Goal: Information Seeking & Learning: Learn about a topic

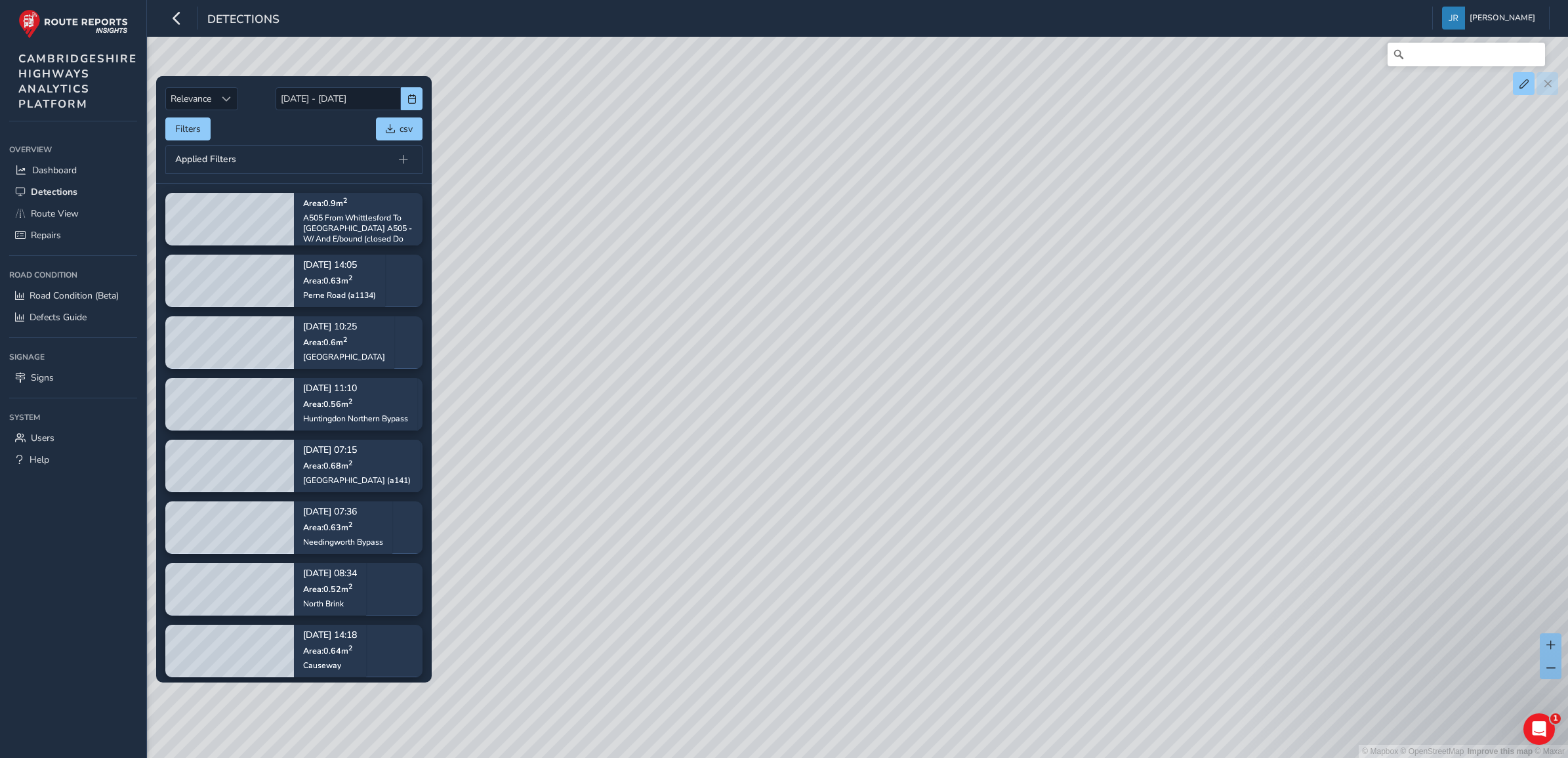
drag, startPoint x: 1096, startPoint y: 312, endPoint x: 817, endPoint y: 556, distance: 370.6
click at [817, 556] on div "© Mapbox © OpenStreetMap Improve this map © Maxar" at bounding box center [784, 379] width 1568 height 758
drag, startPoint x: 899, startPoint y: 509, endPoint x: 657, endPoint y: 279, distance: 333.9
click at [657, 279] on div "© Mapbox © OpenStreetMap Improve this map © Maxar" at bounding box center [784, 379] width 1568 height 758
drag, startPoint x: 840, startPoint y: 400, endPoint x: 717, endPoint y: 271, distance: 178.2
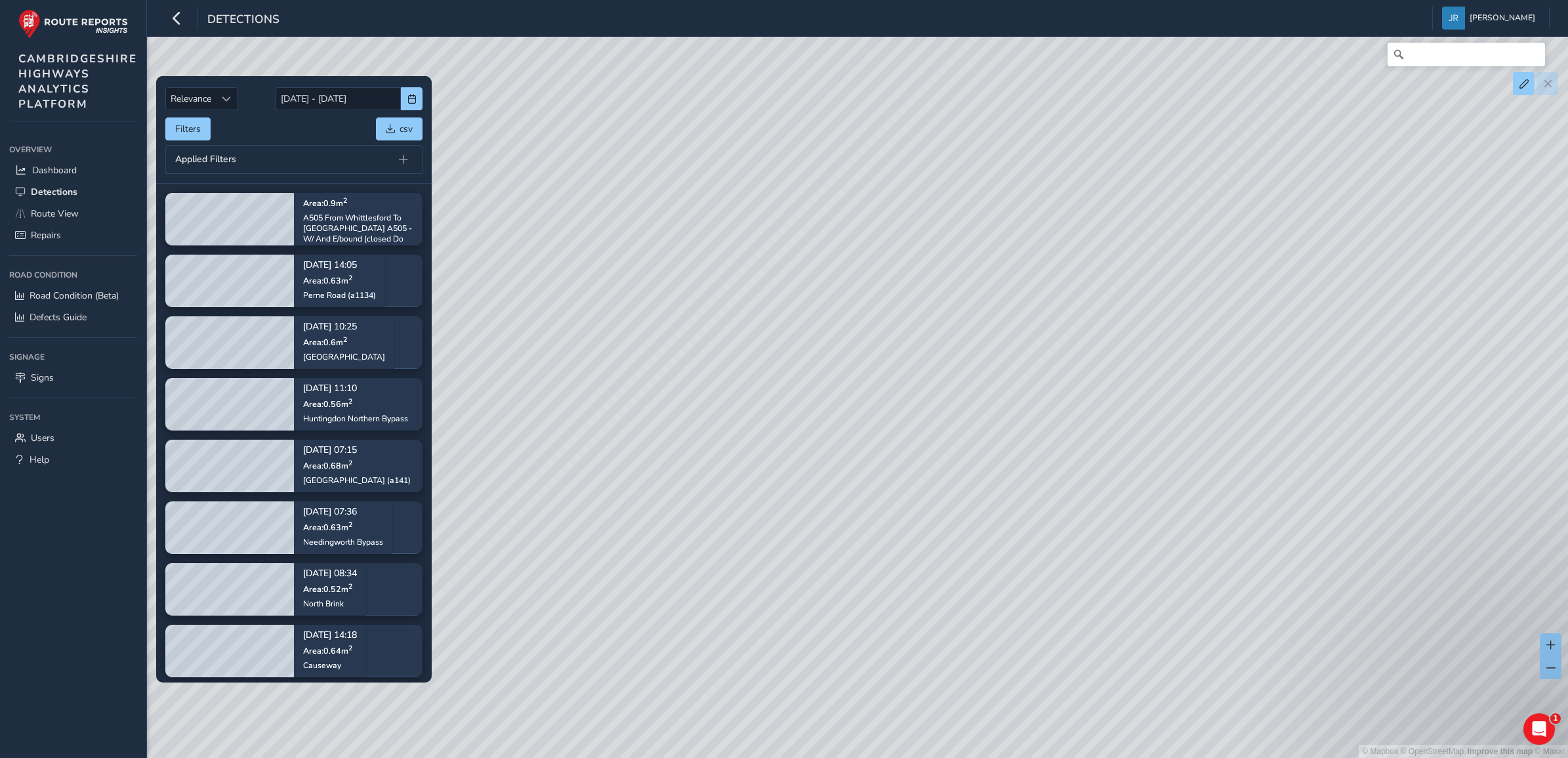
click at [717, 271] on div "© Mapbox © OpenStreetMap Improve this map © Maxar" at bounding box center [784, 379] width 1568 height 758
drag, startPoint x: 915, startPoint y: 284, endPoint x: 1030, endPoint y: 506, distance: 250.0
click at [1030, 506] on div "© Mapbox © OpenStreetMap Improve this map © Maxar" at bounding box center [784, 379] width 1568 height 758
click at [67, 296] on span "Road Condition (Beta)" at bounding box center [74, 296] width 90 height 13
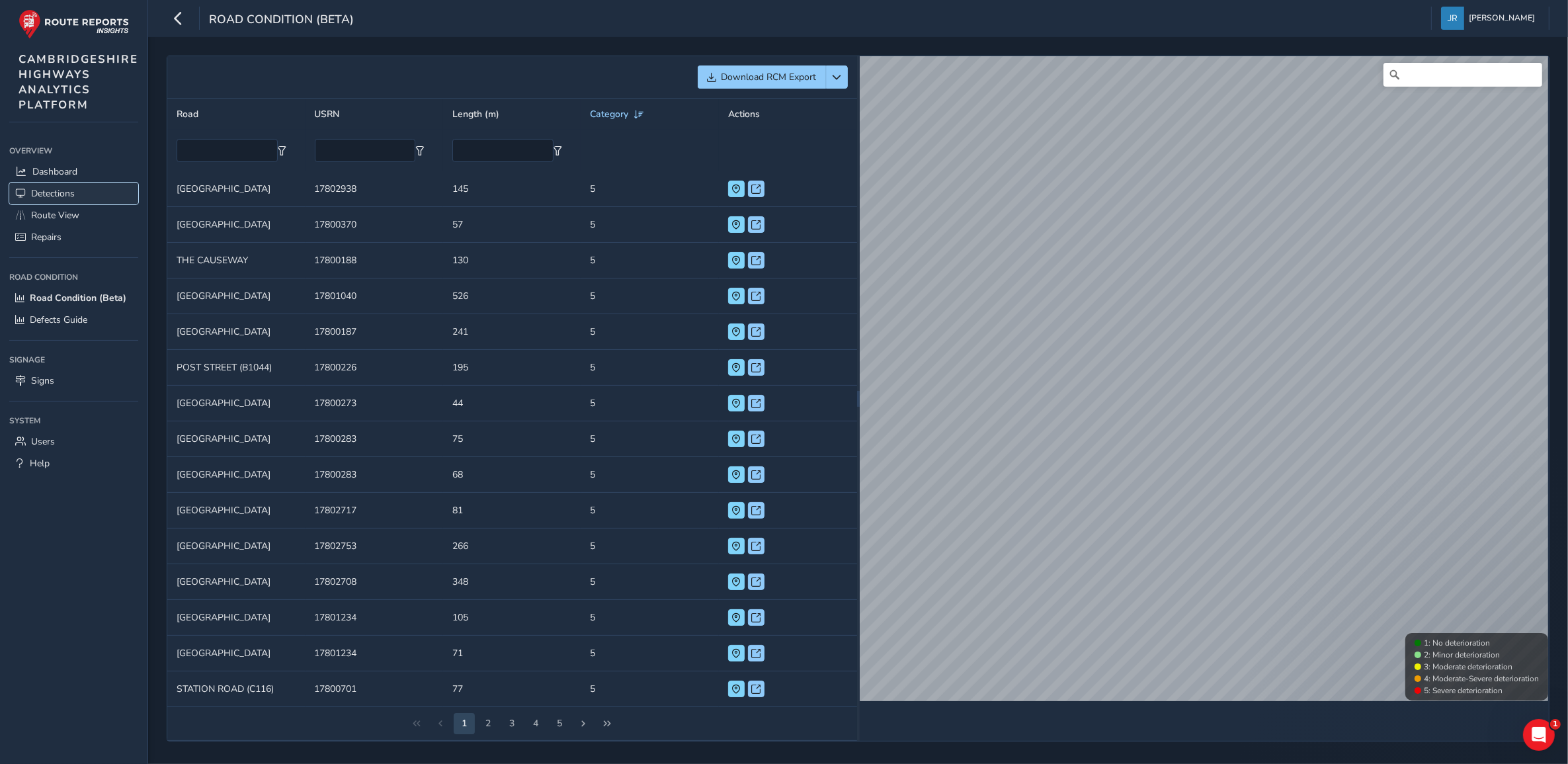
click at [51, 194] on span "Detections" at bounding box center [53, 194] width 44 height 13
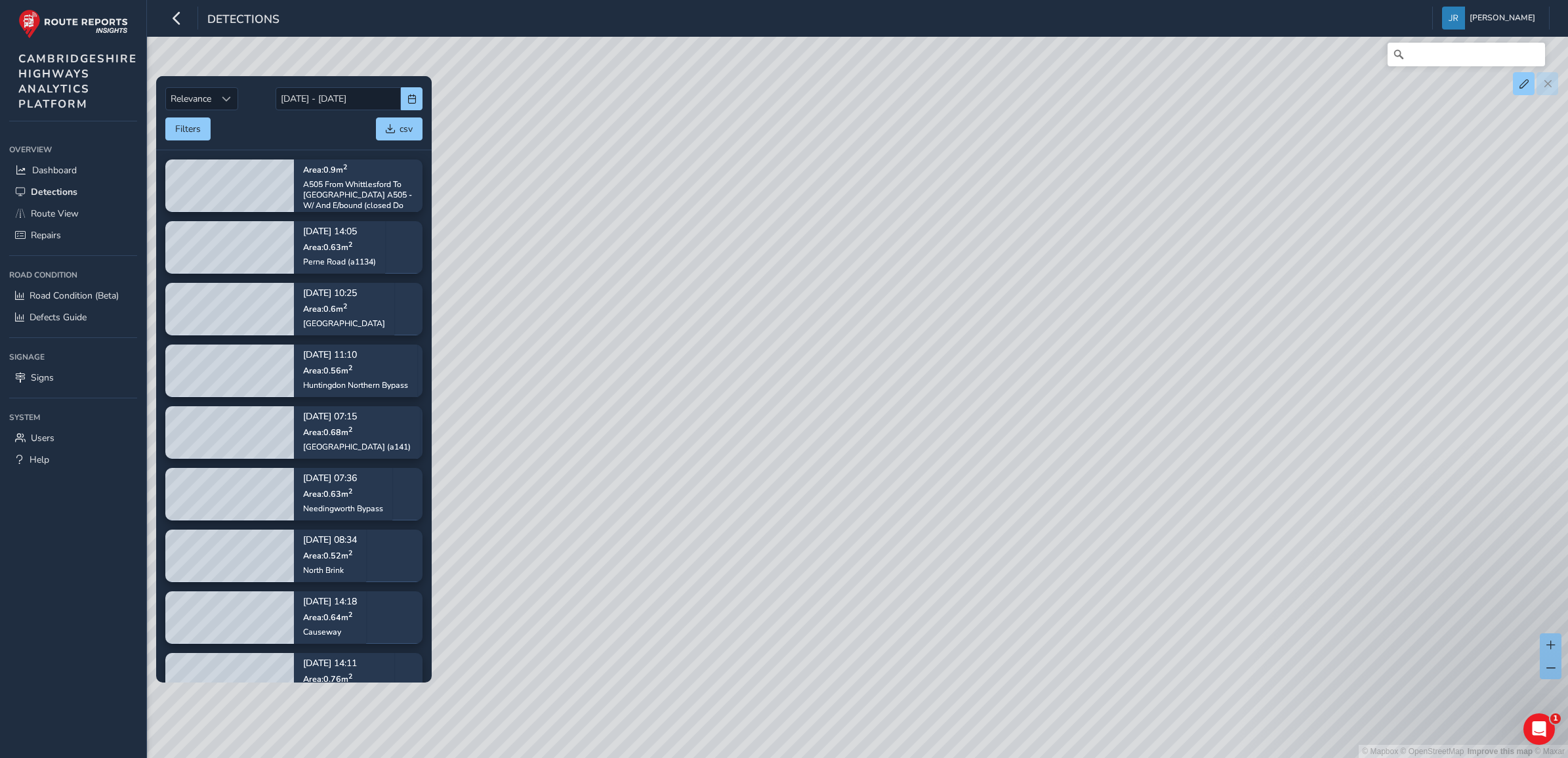
drag, startPoint x: 706, startPoint y: 366, endPoint x: 927, endPoint y: 327, distance: 224.4
click at [927, 327] on div "© Mapbox © OpenStreetMap Improve this map © Maxar" at bounding box center [784, 379] width 1568 height 758
drag, startPoint x: 878, startPoint y: 608, endPoint x: 1050, endPoint y: 206, distance: 437.3
click at [1050, 206] on div "© Mapbox © OpenStreetMap Improve this map © Maxar" at bounding box center [784, 379] width 1568 height 758
drag, startPoint x: 1066, startPoint y: 499, endPoint x: 843, endPoint y: 542, distance: 227.1
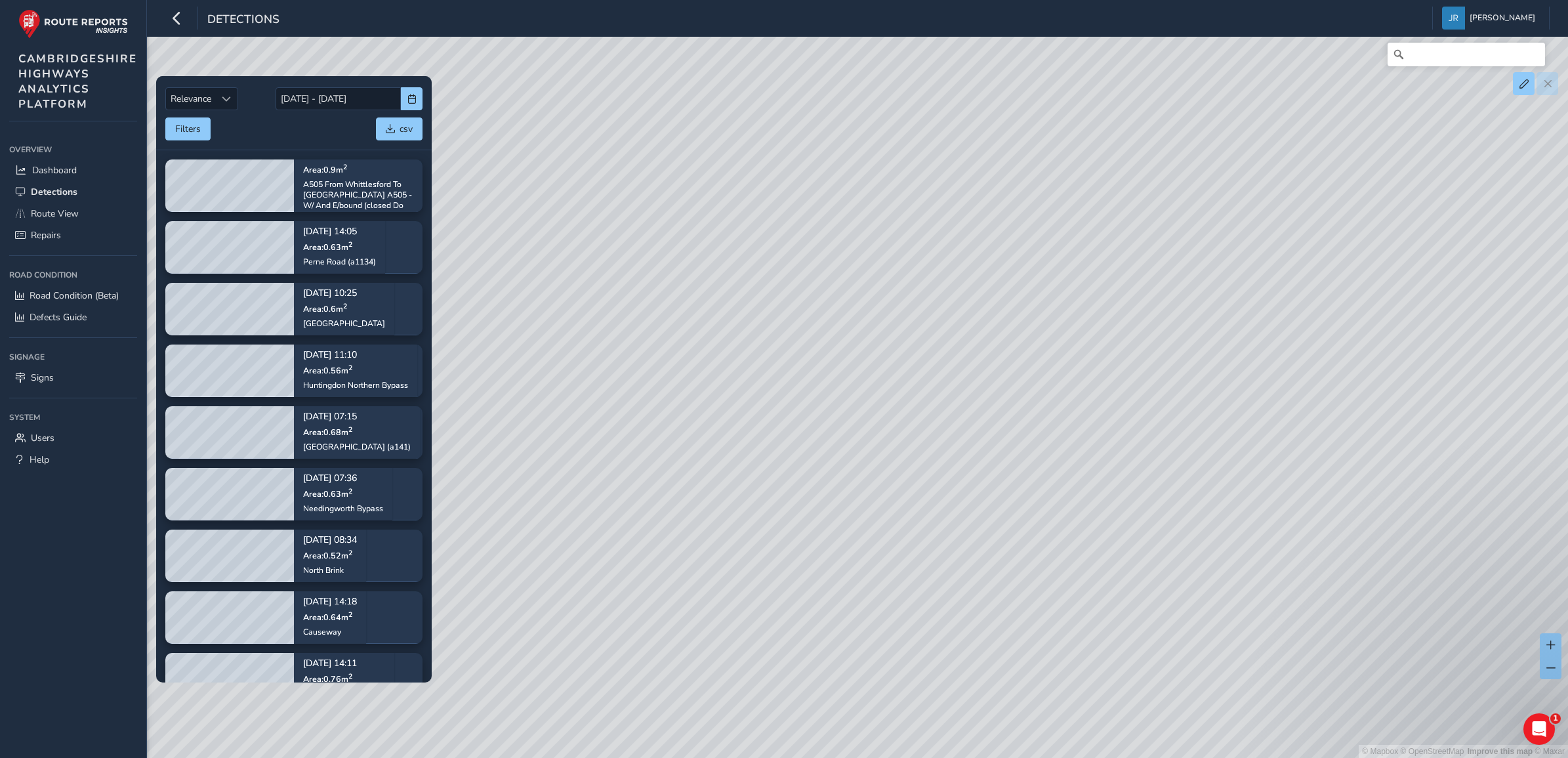
click at [843, 542] on div "© Mapbox © OpenStreetMap Improve this map © Maxar" at bounding box center [784, 379] width 1568 height 758
drag, startPoint x: 1194, startPoint y: 253, endPoint x: 996, endPoint y: 418, distance: 257.7
click at [996, 418] on div "© Mapbox © OpenStreetMap Improve this map © Maxar" at bounding box center [784, 379] width 1568 height 758
drag, startPoint x: 975, startPoint y: 322, endPoint x: 1282, endPoint y: 495, distance: 352.4
click at [1282, 495] on div "© Mapbox © OpenStreetMap Improve this map © Maxar" at bounding box center [784, 379] width 1568 height 758
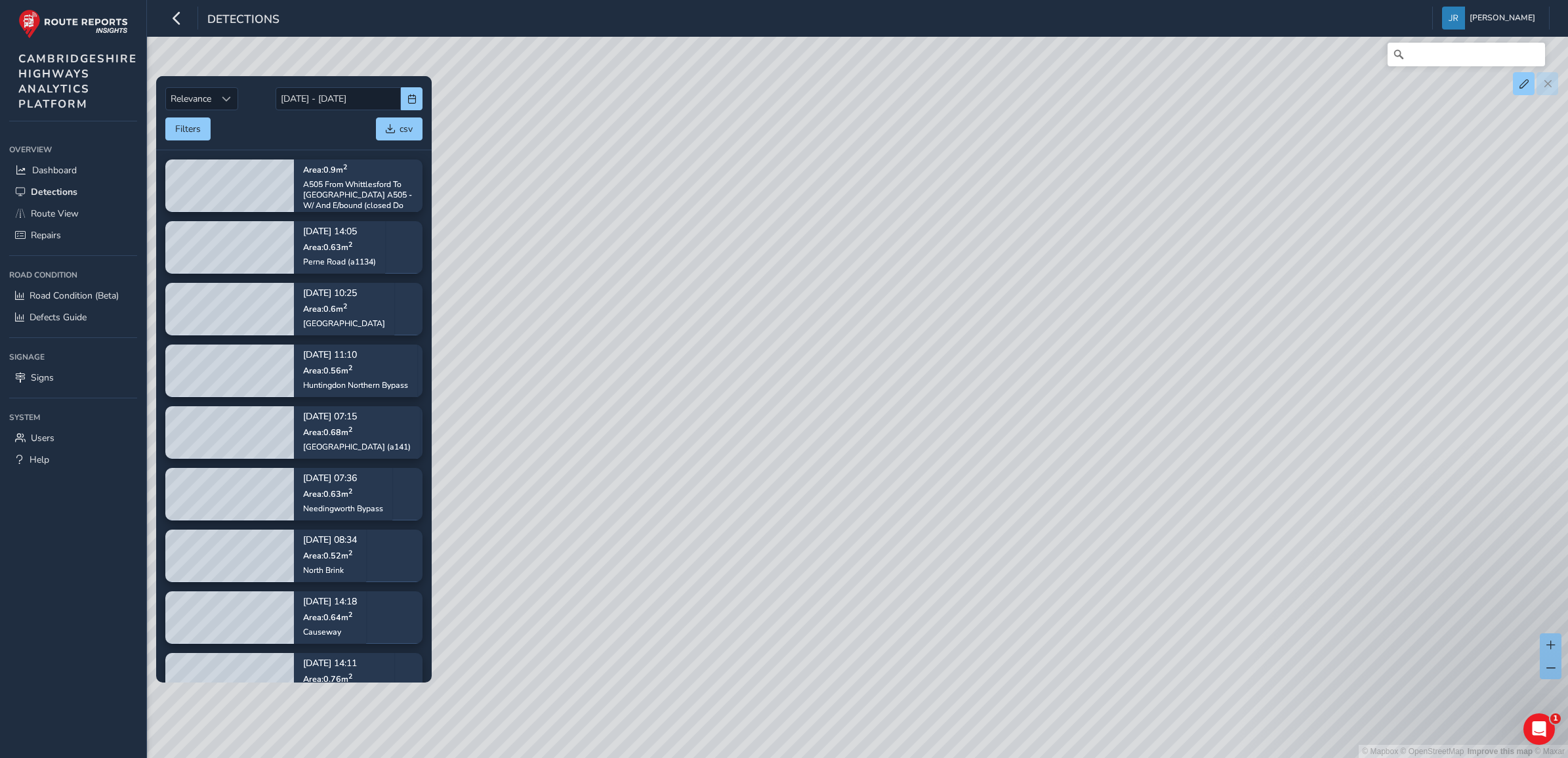
drag, startPoint x: 742, startPoint y: 451, endPoint x: 1470, endPoint y: 648, distance: 754.2
click at [1486, 655] on div "© Mapbox © OpenStreetMap Improve this map © Maxar" at bounding box center [784, 379] width 1568 height 758
drag, startPoint x: 968, startPoint y: 403, endPoint x: 971, endPoint y: 428, distance: 25.2
click at [971, 428] on div "© Mapbox © OpenStreetMap Improve this map © Maxar" at bounding box center [784, 379] width 1568 height 758
drag, startPoint x: 1238, startPoint y: 408, endPoint x: 1121, endPoint y: 319, distance: 147.0
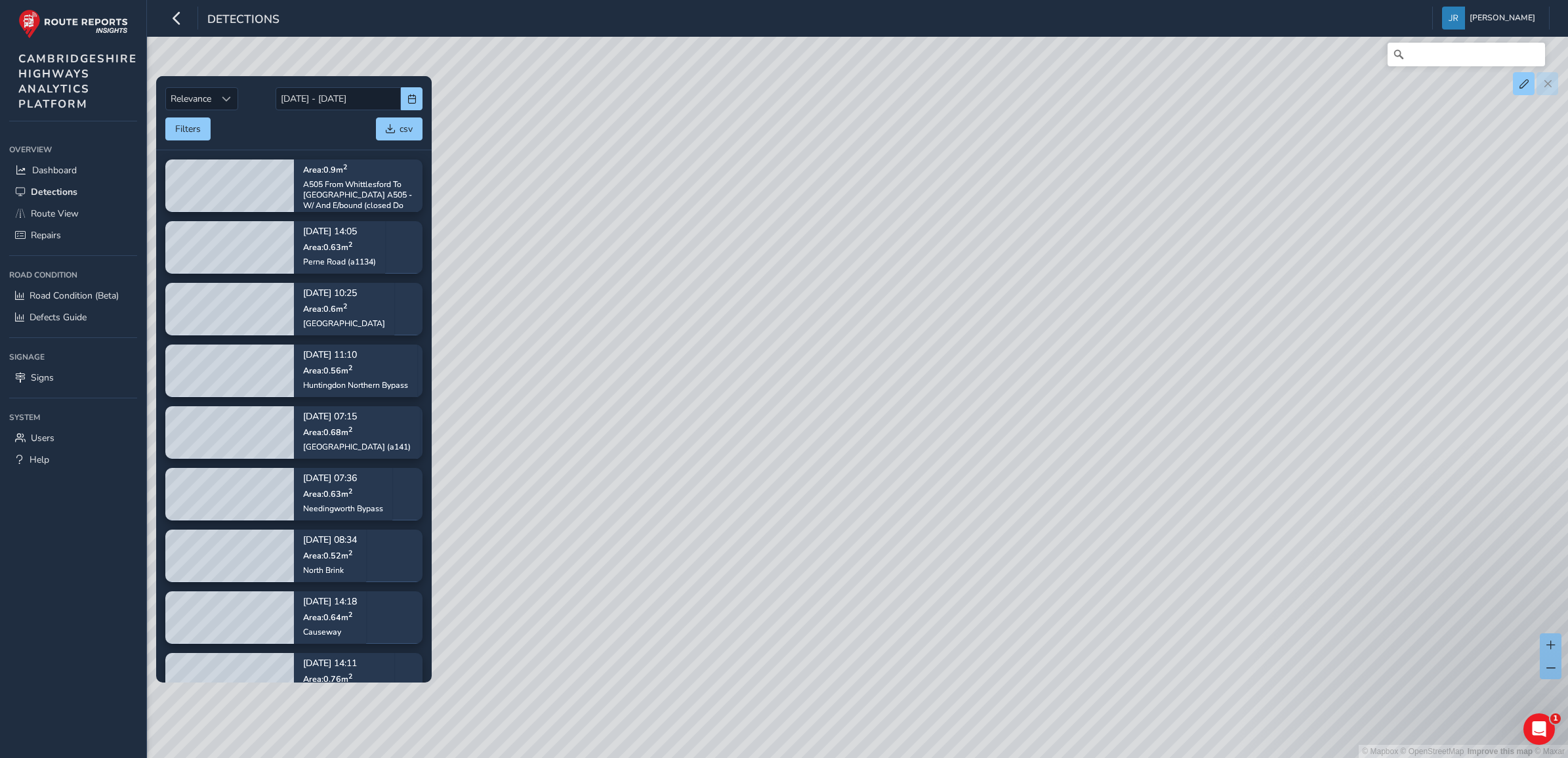
click at [1121, 319] on div "© Mapbox © OpenStreetMap Improve this map © Maxar" at bounding box center [784, 379] width 1568 height 758
click at [194, 128] on button "Filters" at bounding box center [188, 129] width 46 height 23
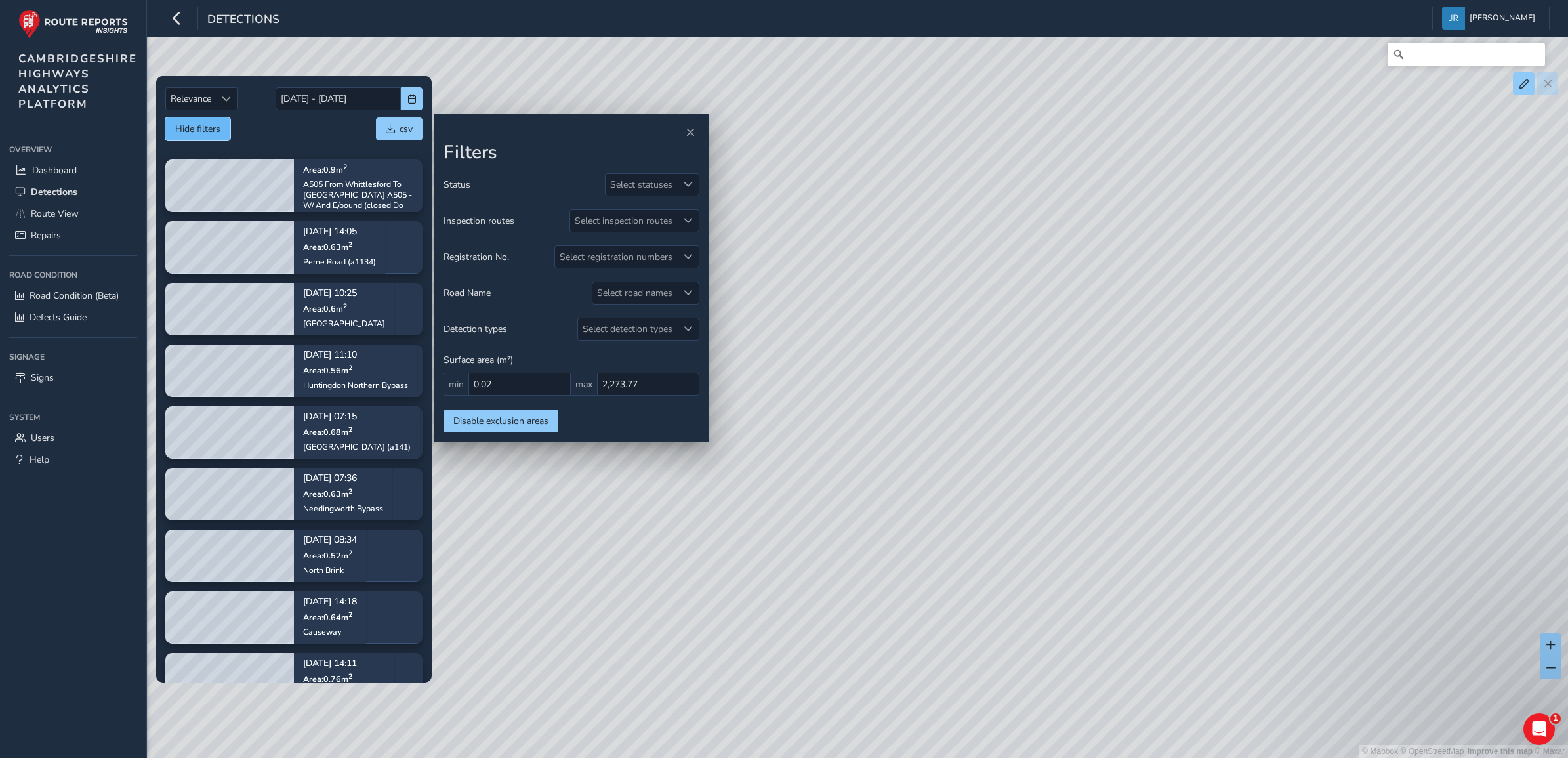
click at [198, 118] on button "Hide filters" at bounding box center [198, 129] width 65 height 23
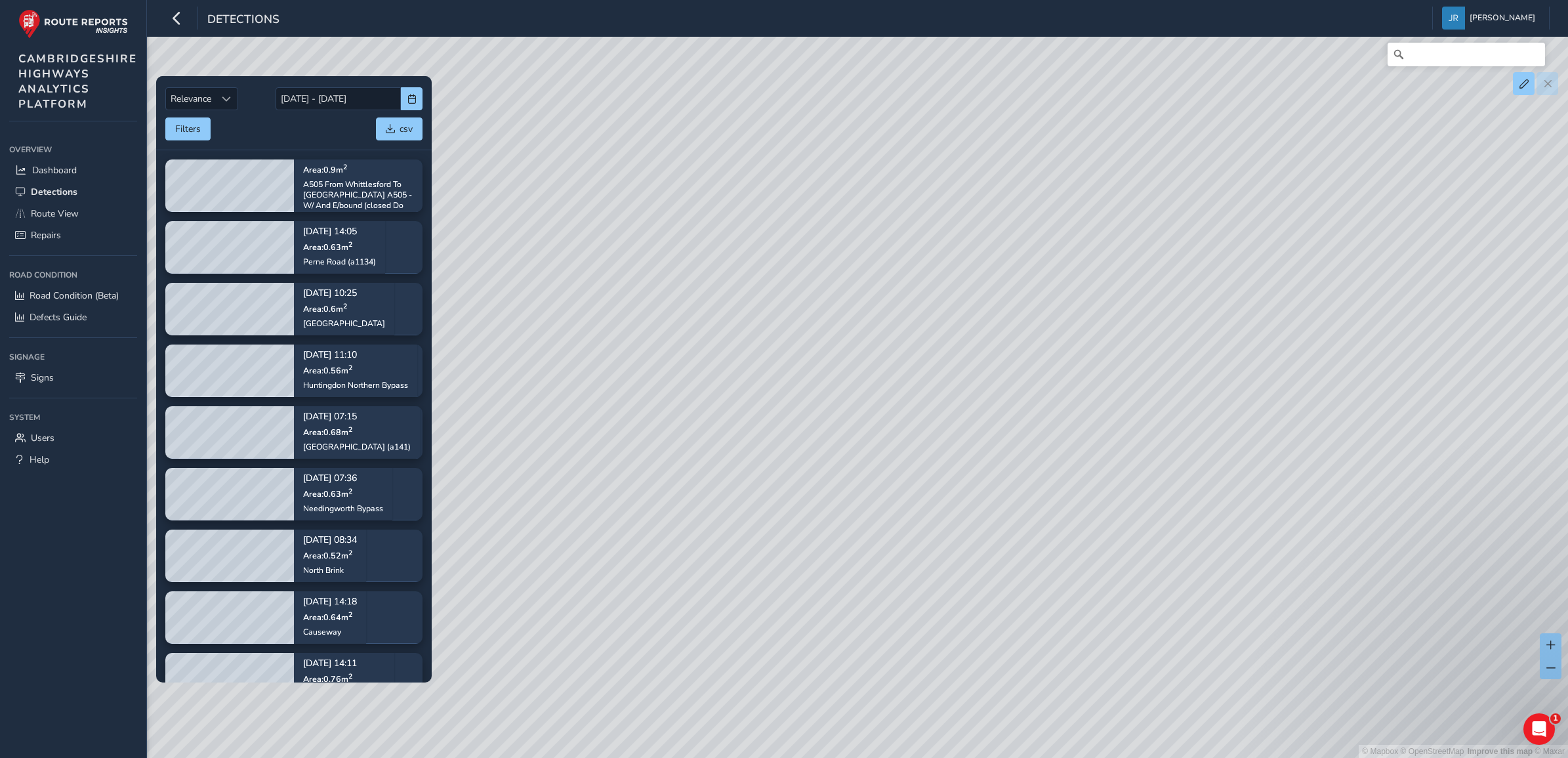
click at [1073, 497] on div "© Mapbox © OpenStreetMap Improve this map © Maxar" at bounding box center [784, 379] width 1568 height 758
drag, startPoint x: 1096, startPoint y: 487, endPoint x: 1017, endPoint y: 320, distance: 184.7
click at [1017, 320] on div "© Mapbox © OpenStreetMap Improve this map © Maxar" at bounding box center [784, 379] width 1568 height 758
click at [188, 125] on button "Filters" at bounding box center [188, 129] width 46 height 23
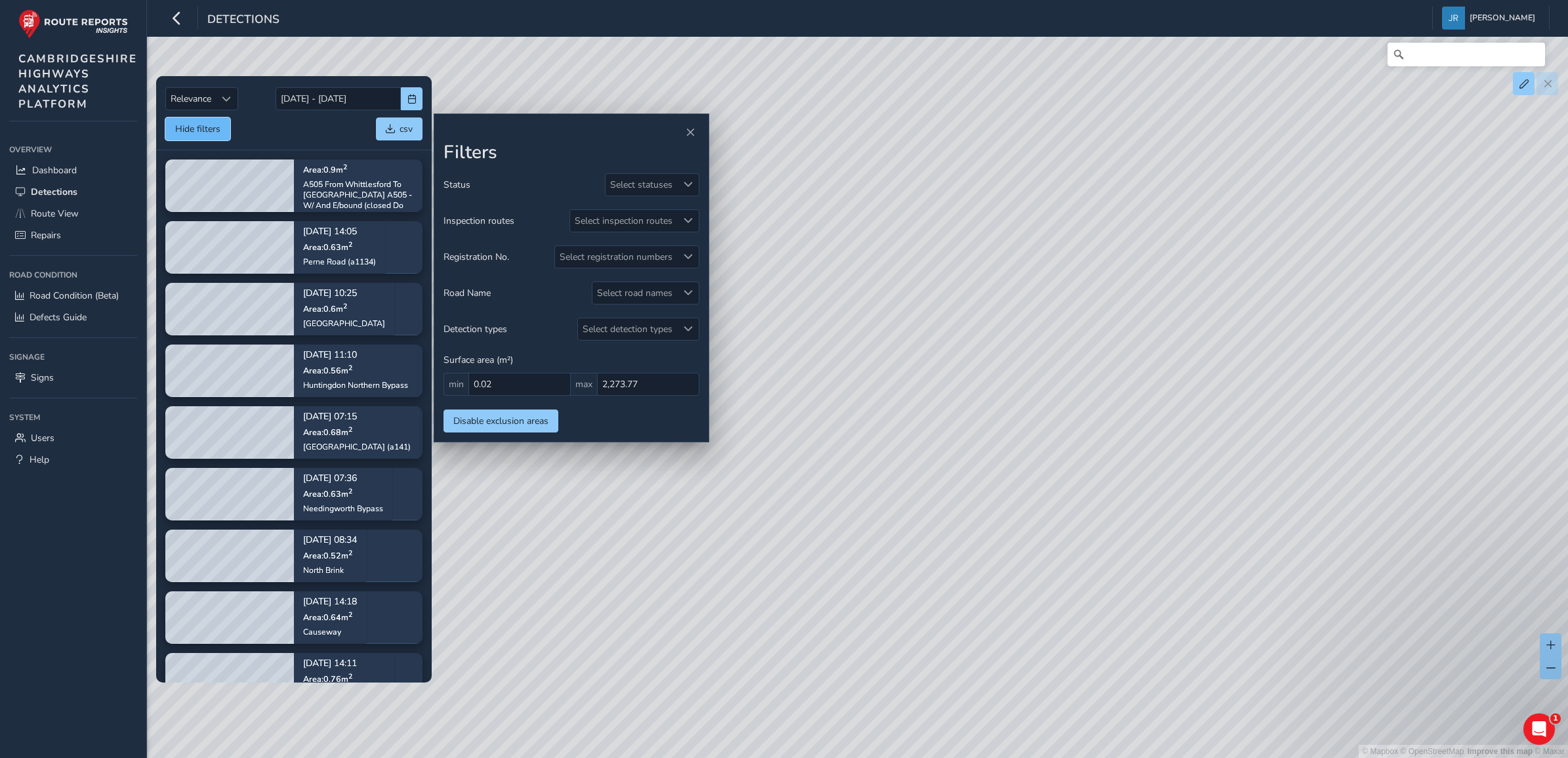
click at [188, 125] on button "Hide filters" at bounding box center [198, 129] width 65 height 23
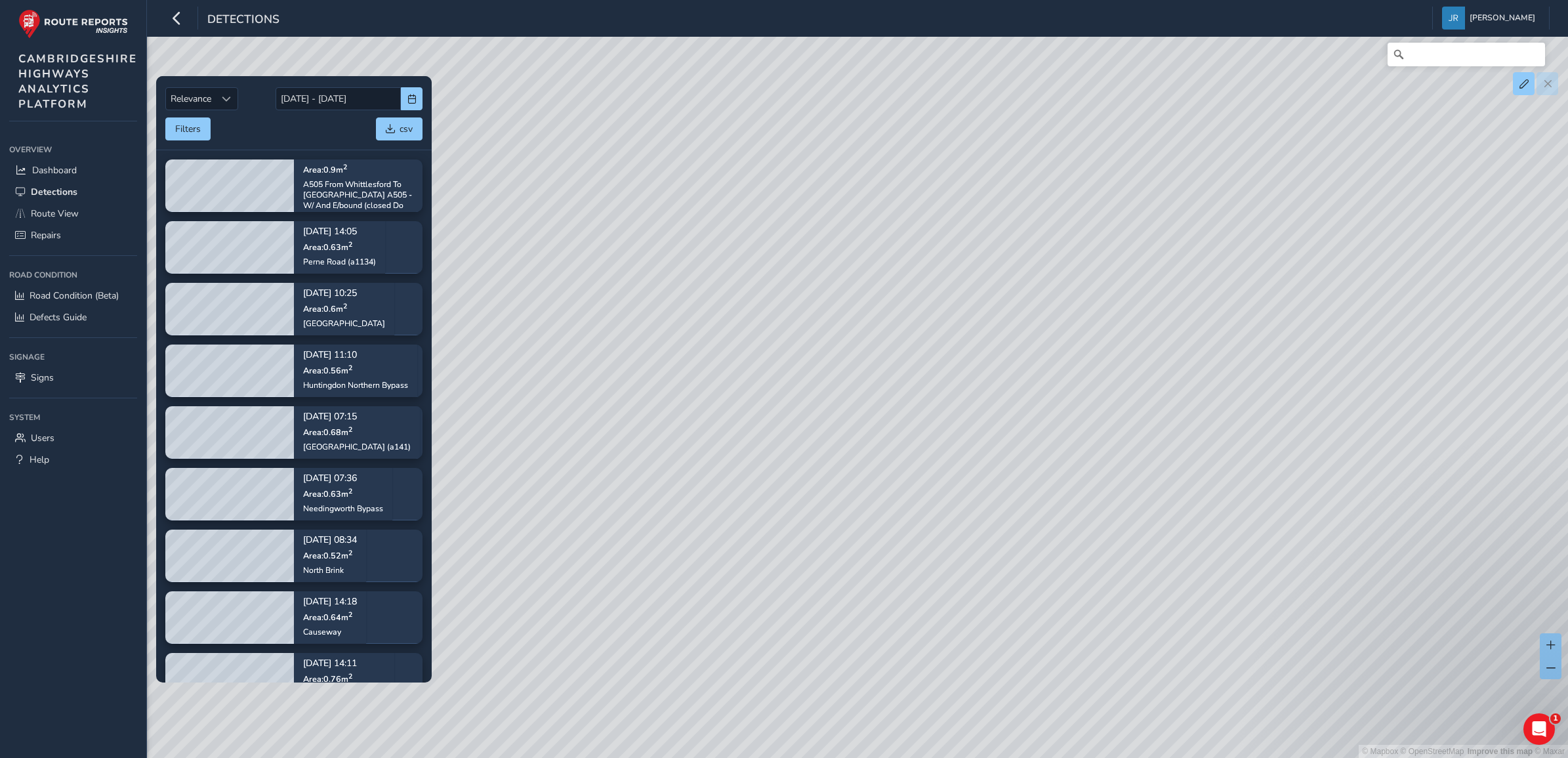
drag, startPoint x: 1014, startPoint y: 355, endPoint x: 1132, endPoint y: 381, distance: 120.8
click at [1132, 381] on div "© Mapbox © OpenStreetMap Improve this map © Maxar" at bounding box center [784, 379] width 1568 height 758
click at [83, 297] on span "Road Condition (Beta)" at bounding box center [74, 296] width 90 height 13
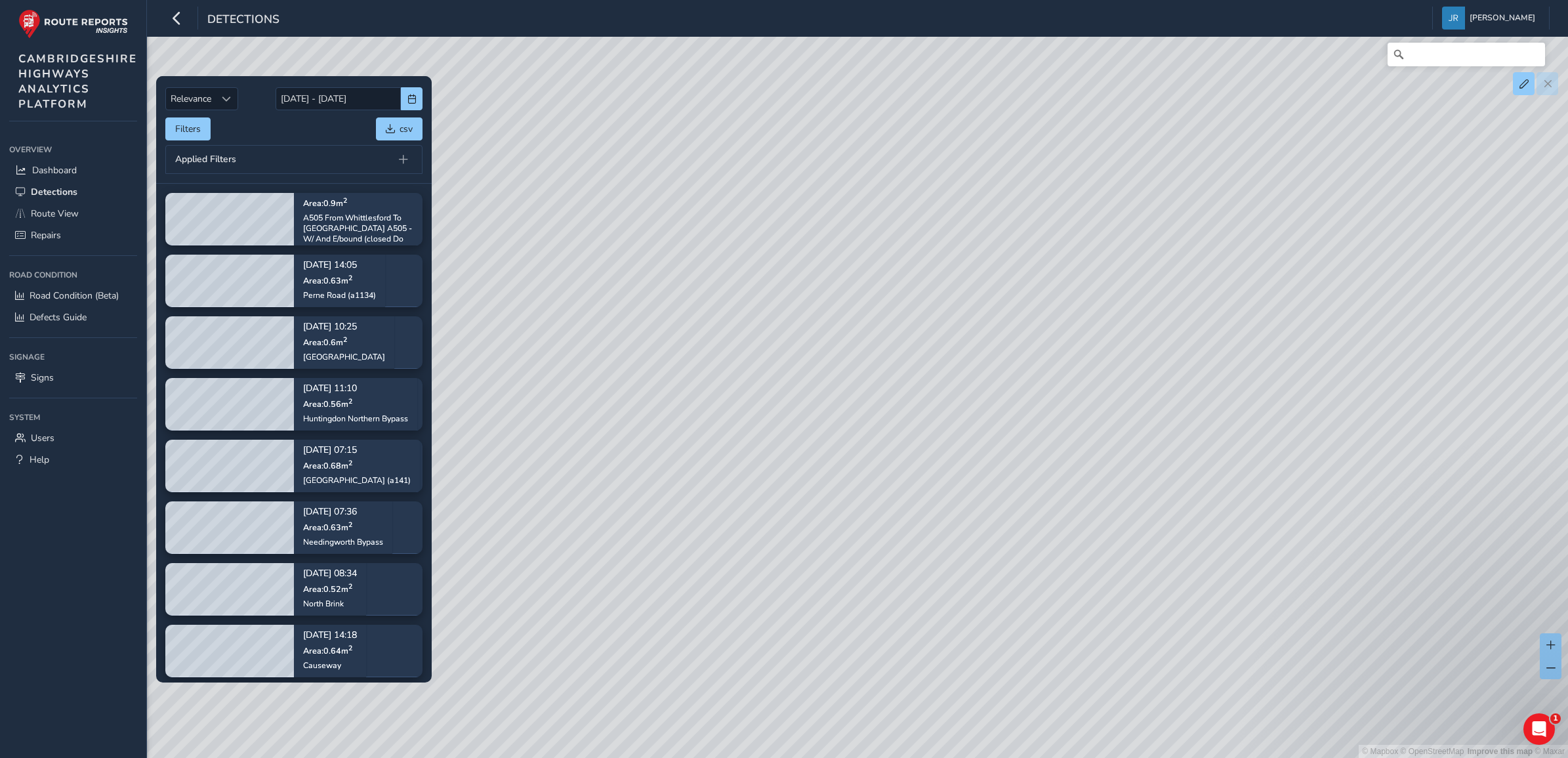
drag, startPoint x: 975, startPoint y: 567, endPoint x: 932, endPoint y: 630, distance: 76.3
click at [932, 630] on div "© Mapbox © OpenStreetMap Improve this map © Maxar" at bounding box center [784, 379] width 1568 height 758
drag, startPoint x: 986, startPoint y: 401, endPoint x: 1042, endPoint y: 392, distance: 56.7
click at [1042, 392] on div "© Mapbox © OpenStreetMap Improve this map © Maxar" at bounding box center [784, 379] width 1568 height 758
drag, startPoint x: 906, startPoint y: 342, endPoint x: 1196, endPoint y: 716, distance: 473.3
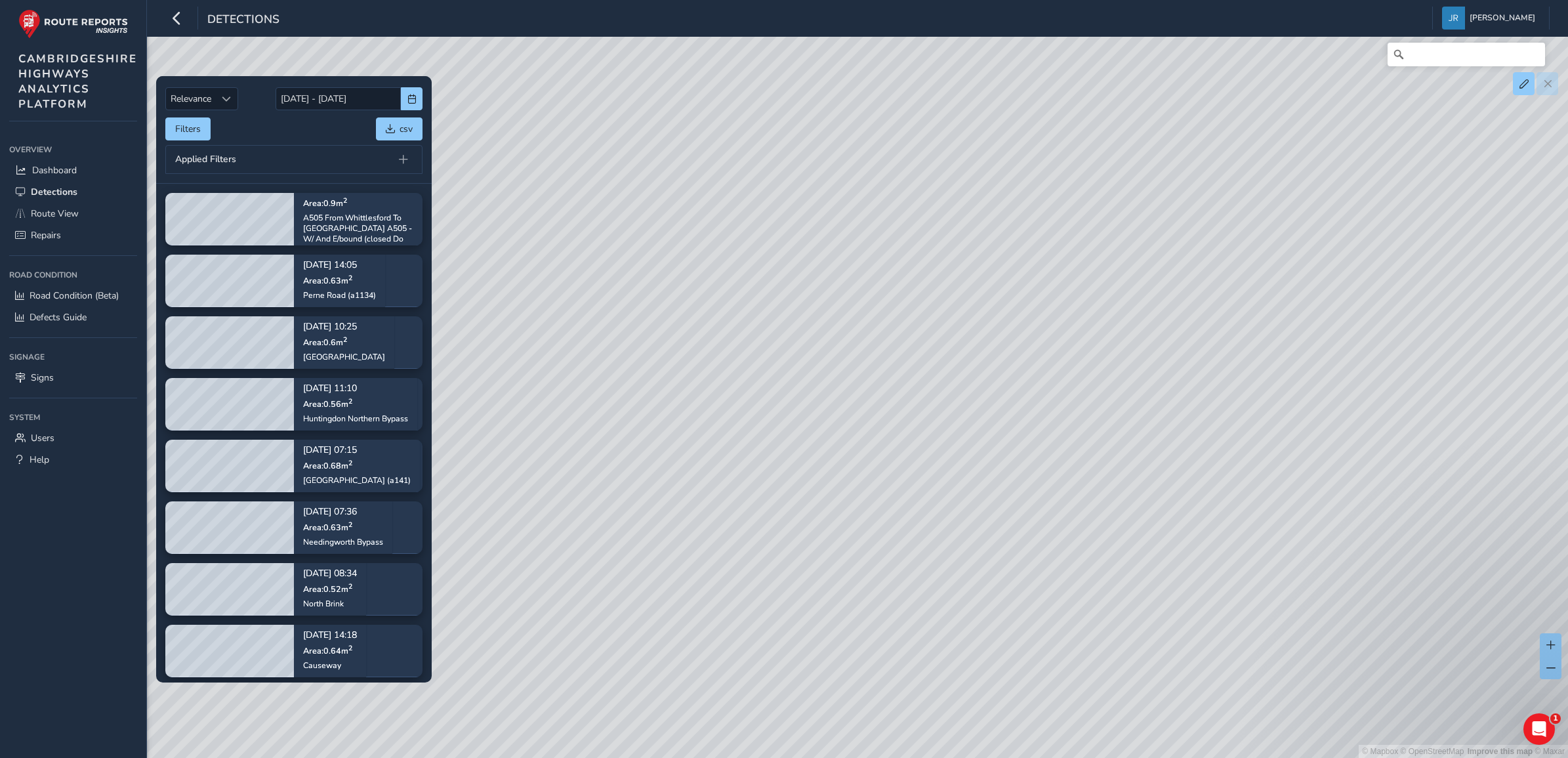
click at [1196, 716] on div "© Mapbox © OpenStreetMap Improve this map © Maxar" at bounding box center [784, 379] width 1568 height 758
drag, startPoint x: 1004, startPoint y: 375, endPoint x: 1023, endPoint y: 500, distance: 126.4
click at [1023, 500] on div "© Mapbox © OpenStreetMap Improve this map © Maxar" at bounding box center [784, 379] width 1568 height 758
drag, startPoint x: 1008, startPoint y: 392, endPoint x: 1004, endPoint y: 148, distance: 244.0
click at [1004, 148] on div "© Mapbox © OpenStreetMap Improve this map © Maxar" at bounding box center [784, 379] width 1568 height 758
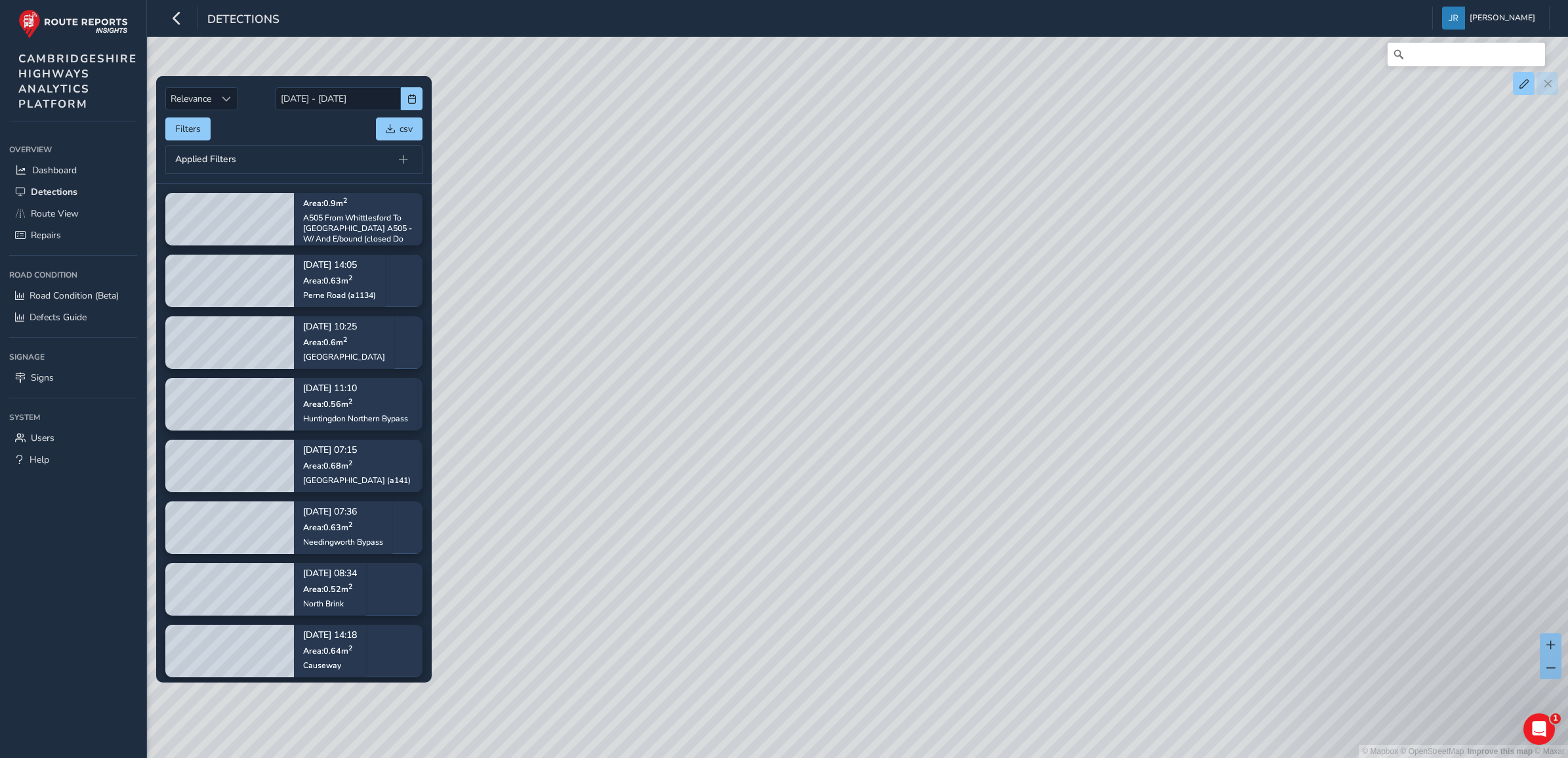
drag, startPoint x: 986, startPoint y: 487, endPoint x: 1008, endPoint y: 363, distance: 125.9
click at [1008, 363] on div "© Mapbox © OpenStreetMap Improve this map © Maxar" at bounding box center [784, 379] width 1568 height 758
click at [66, 211] on span "Route View" at bounding box center [55, 214] width 48 height 13
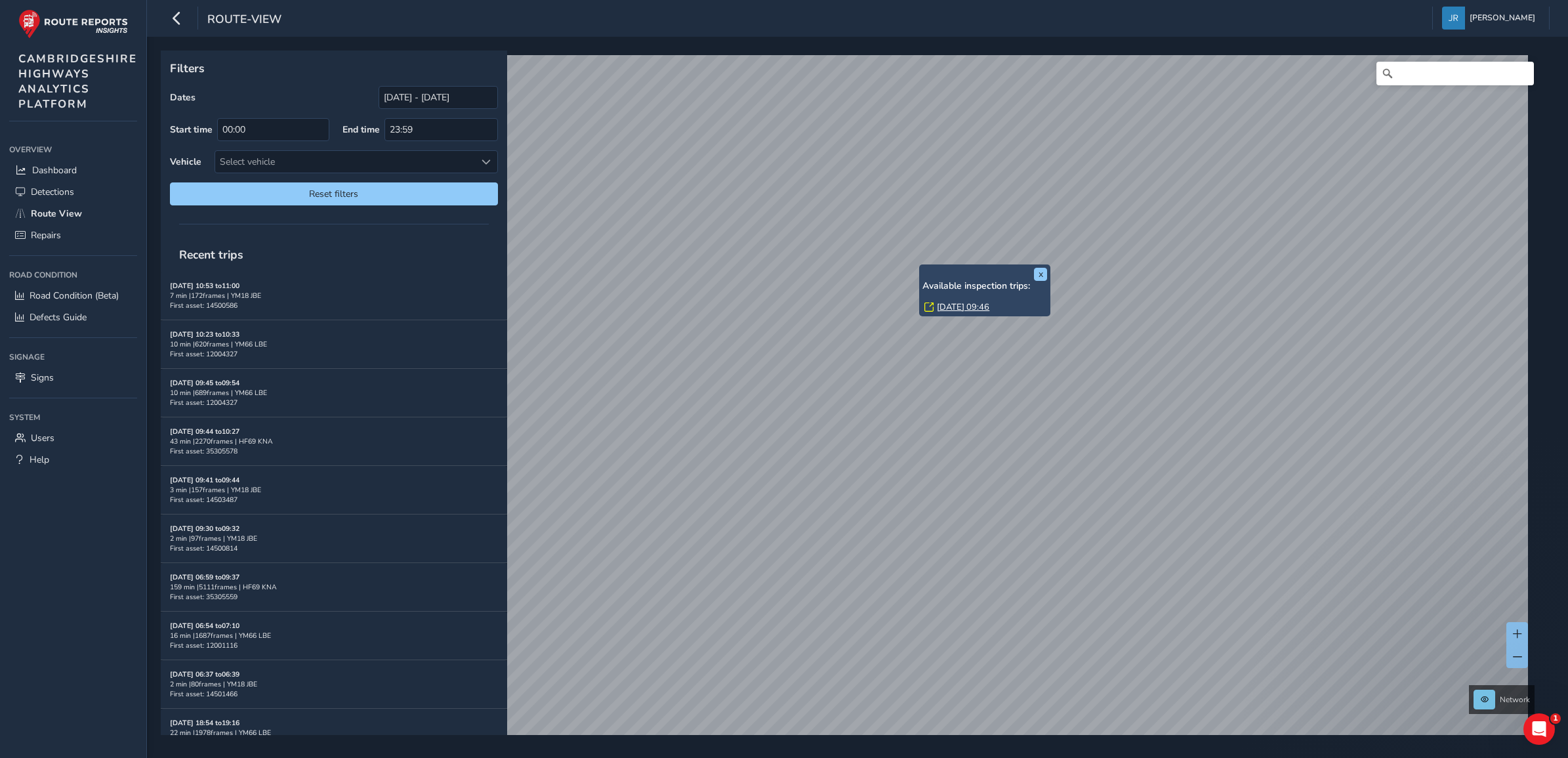
click at [922, 264] on div "x Available inspection trips: [DATE] 09:46" at bounding box center [985, 290] width 131 height 52
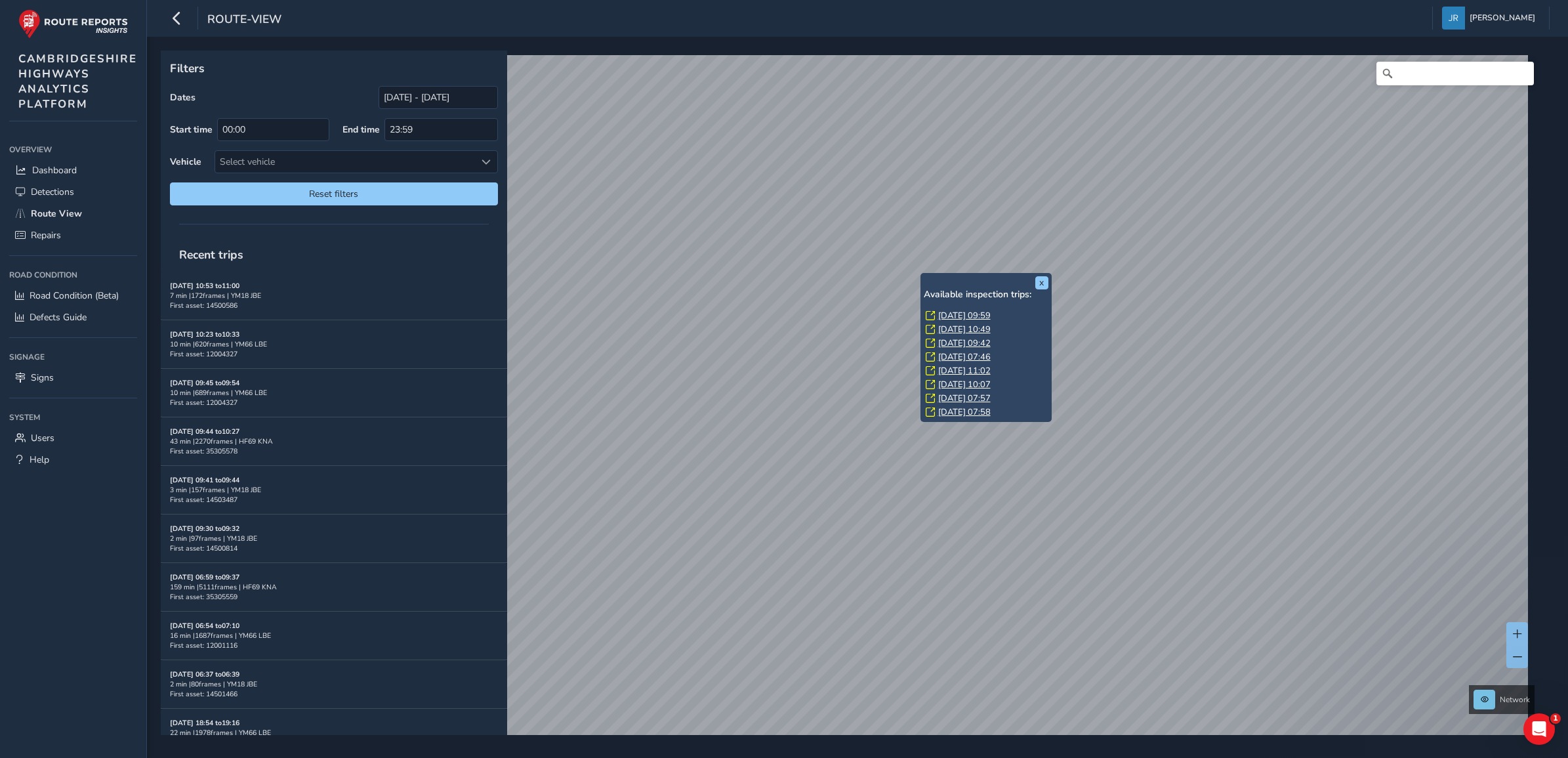
click at [948, 311] on link "[DATE] 09:59" at bounding box center [965, 315] width 53 height 12
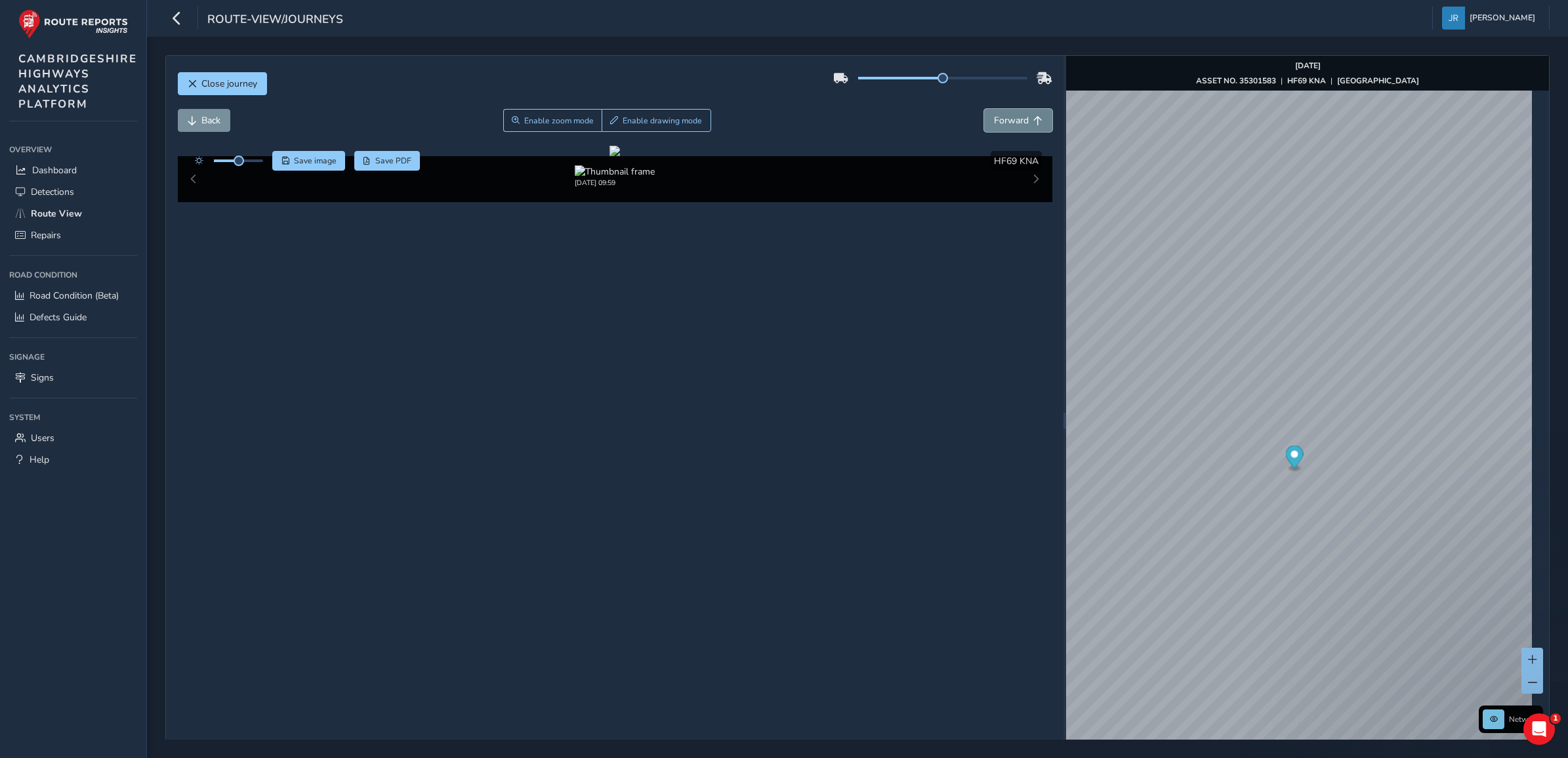
click at [1001, 126] on span "Forward" at bounding box center [1010, 121] width 34 height 13
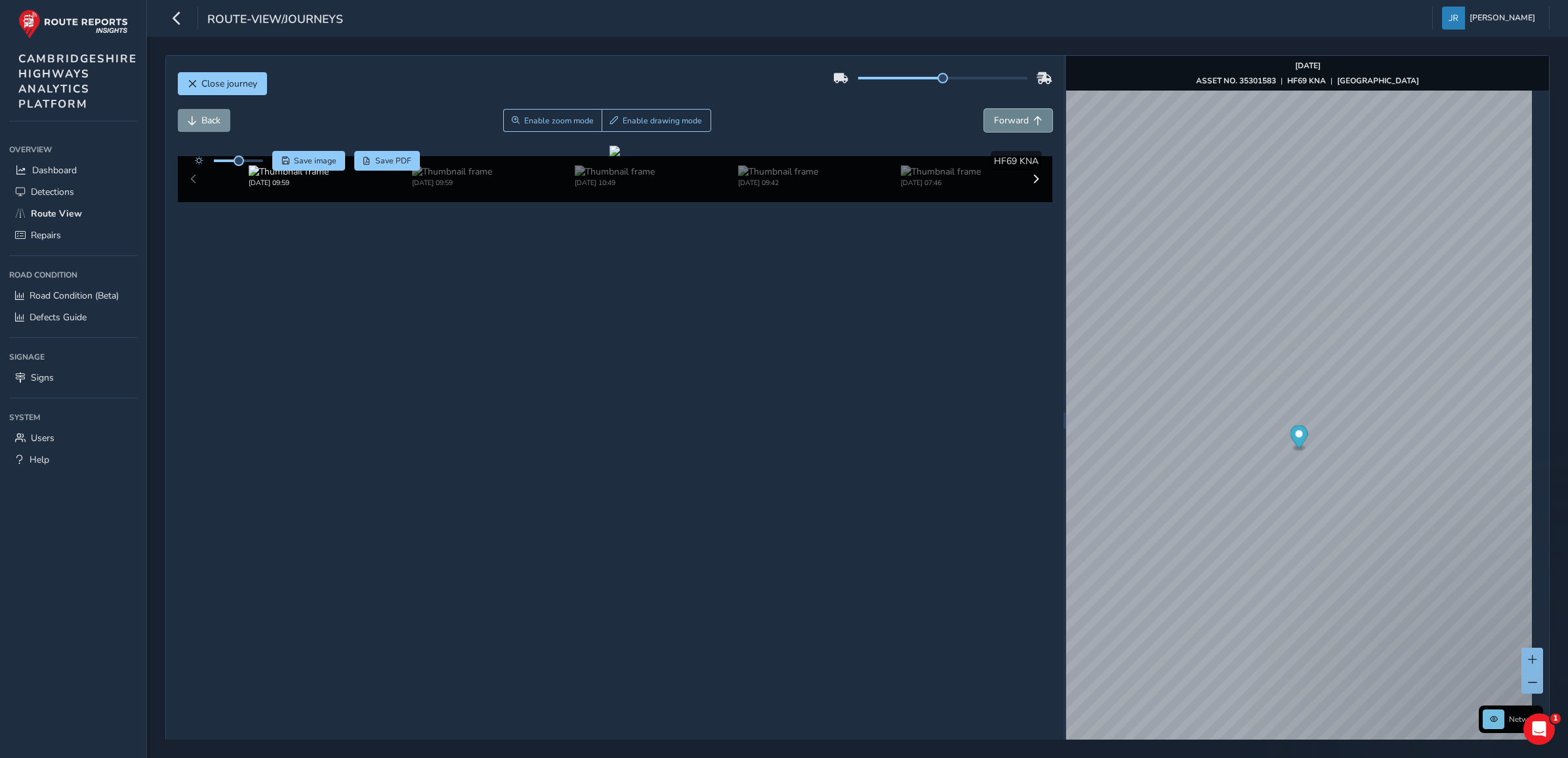
click at [1001, 126] on span "Forward" at bounding box center [1010, 121] width 34 height 13
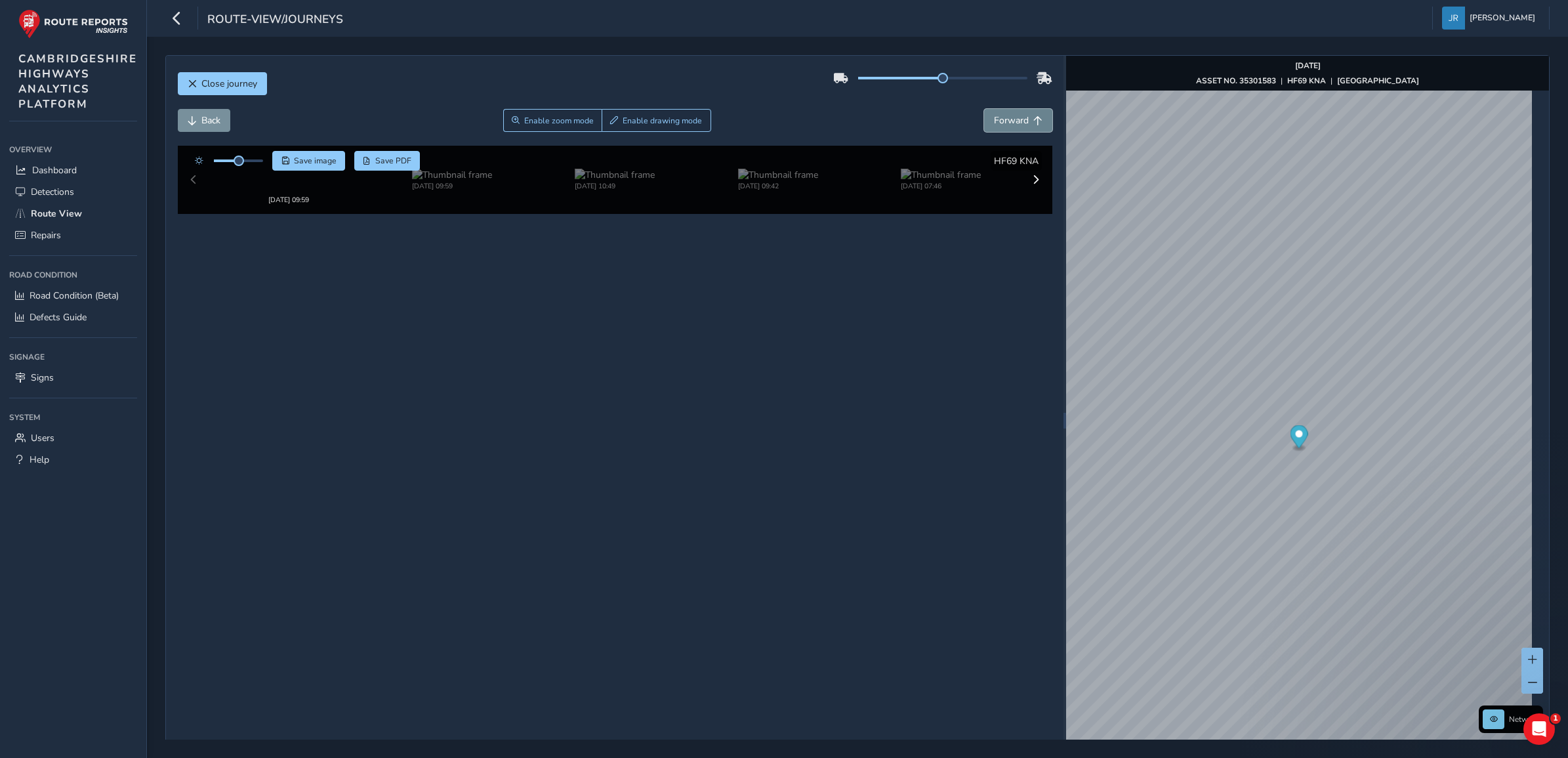
click at [1001, 126] on span "Forward" at bounding box center [1010, 121] width 34 height 13
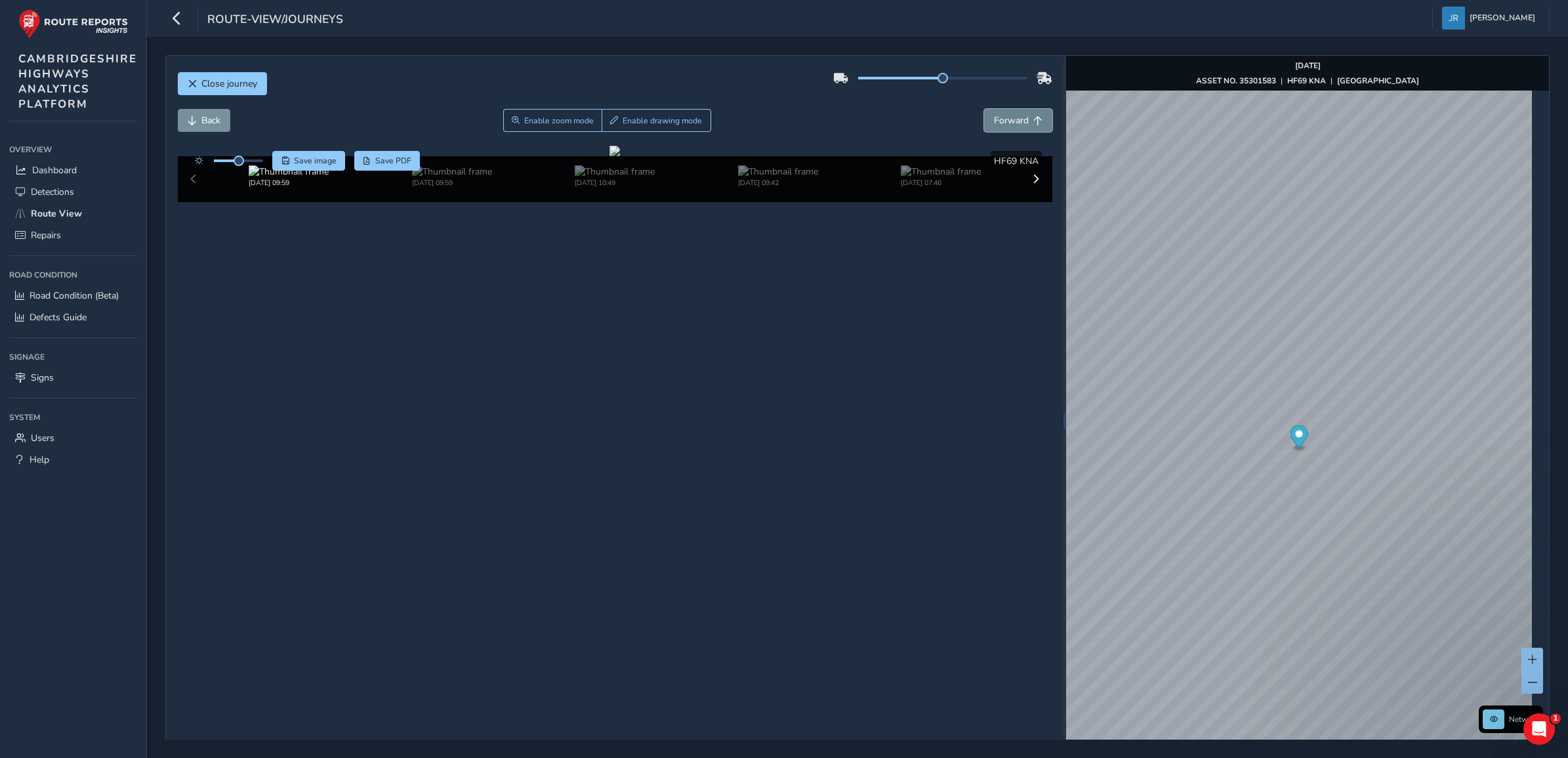
click at [1001, 126] on span "Forward" at bounding box center [1010, 121] width 34 height 13
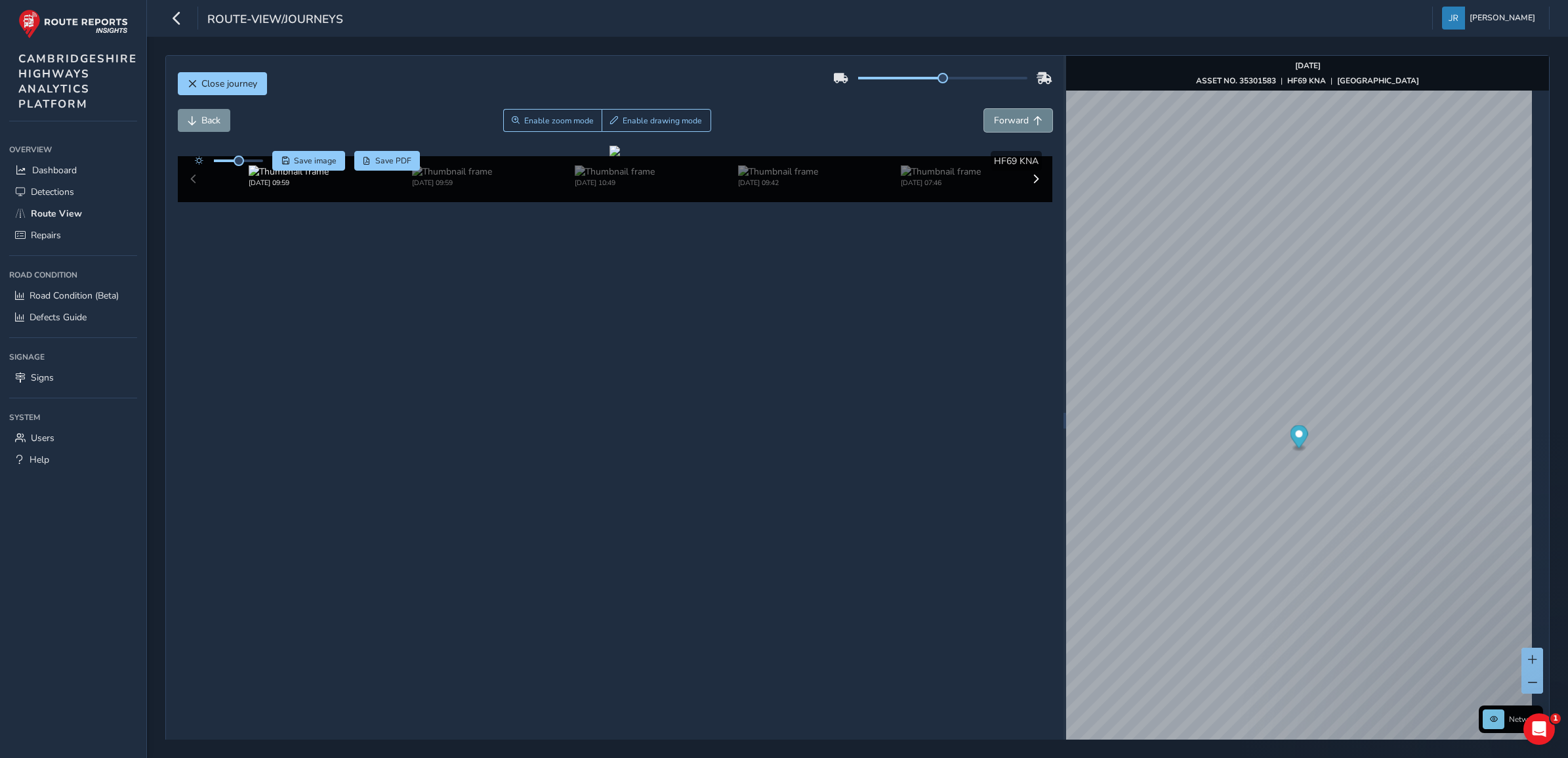
click at [1001, 126] on span "Forward" at bounding box center [1010, 121] width 34 height 13
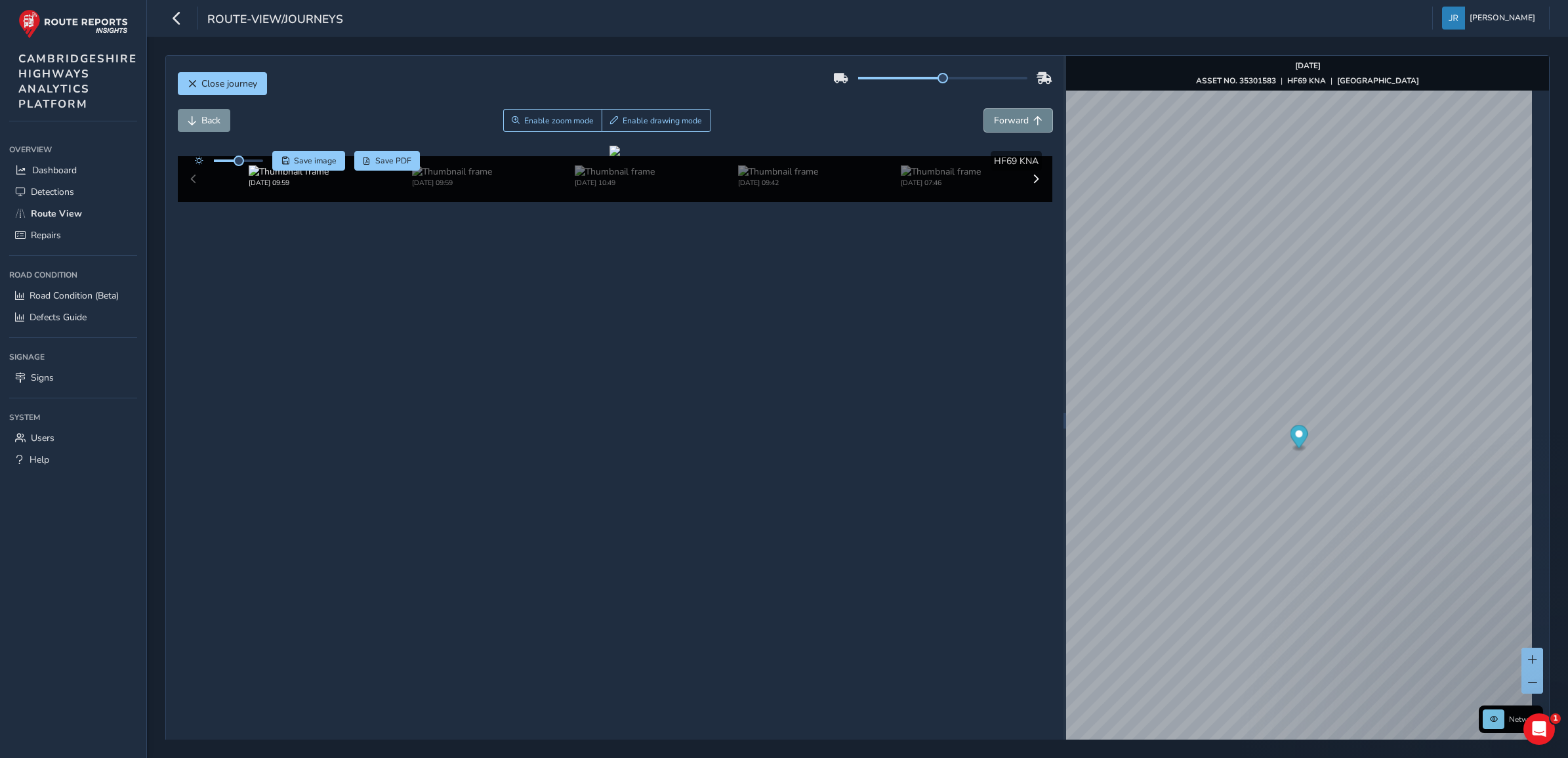
click at [1001, 126] on span "Forward" at bounding box center [1010, 121] width 34 height 13
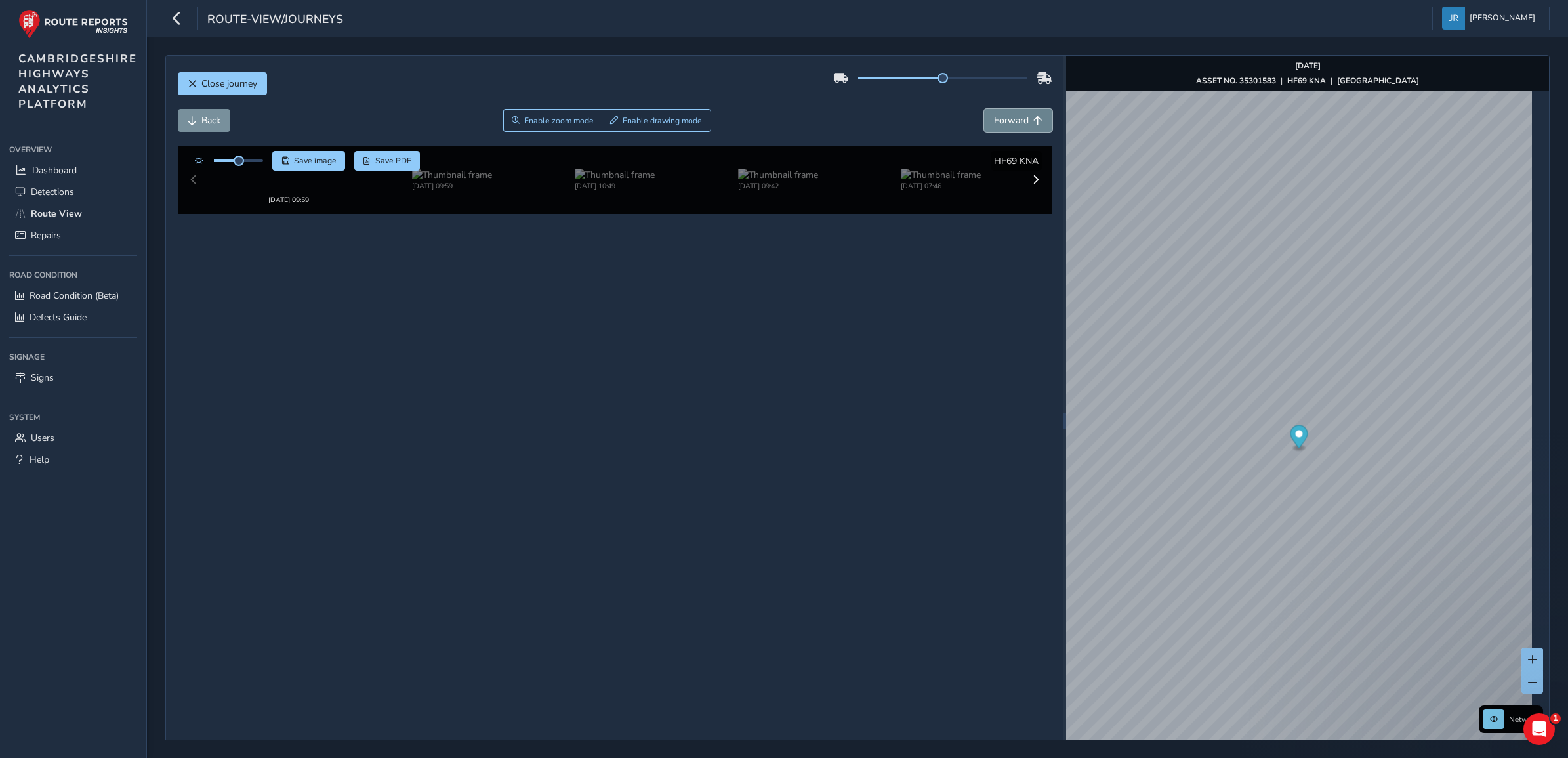
click at [1001, 126] on span "Forward" at bounding box center [1010, 121] width 34 height 13
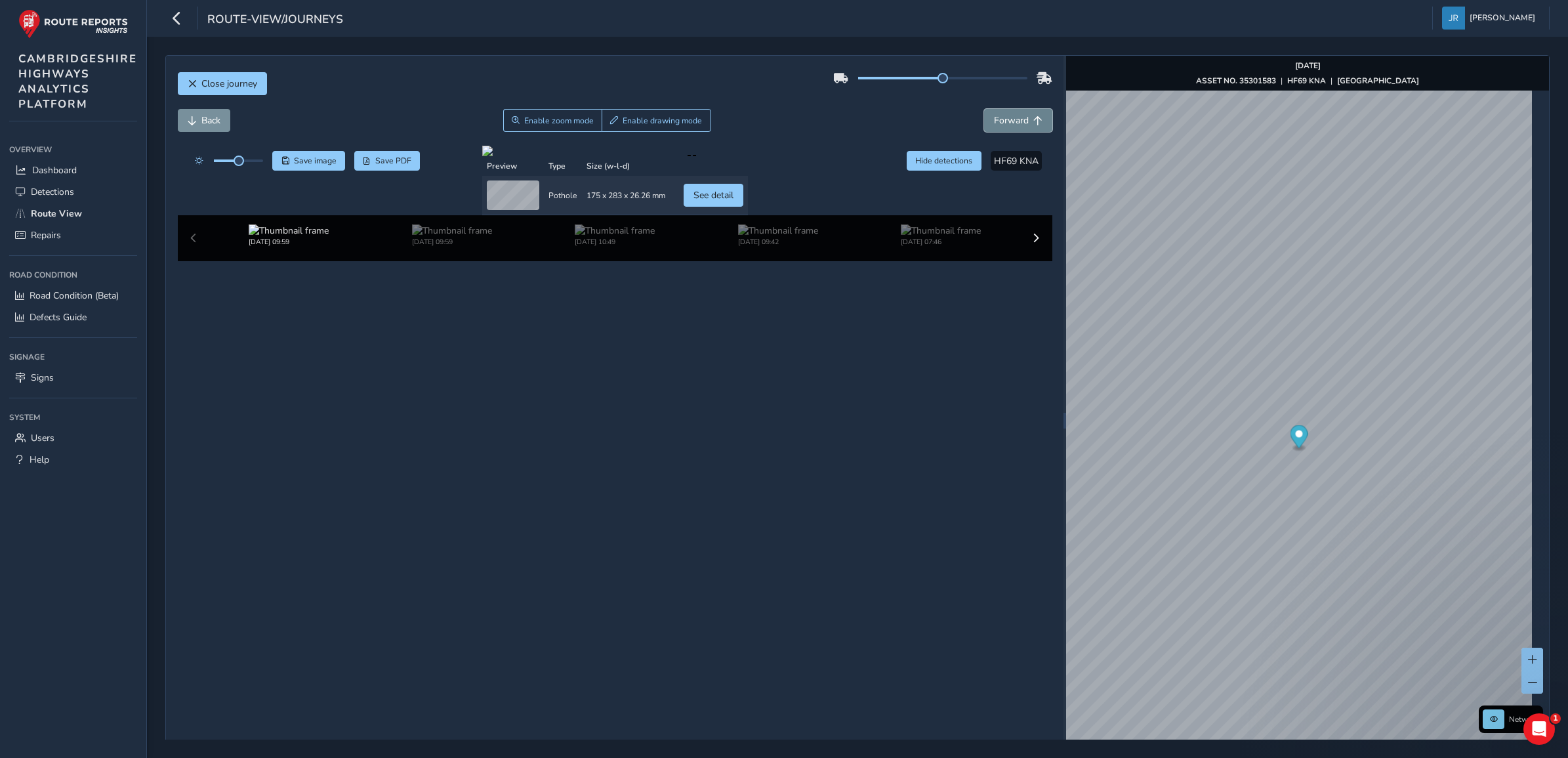
click at [1001, 126] on span "Forward" at bounding box center [1010, 121] width 34 height 13
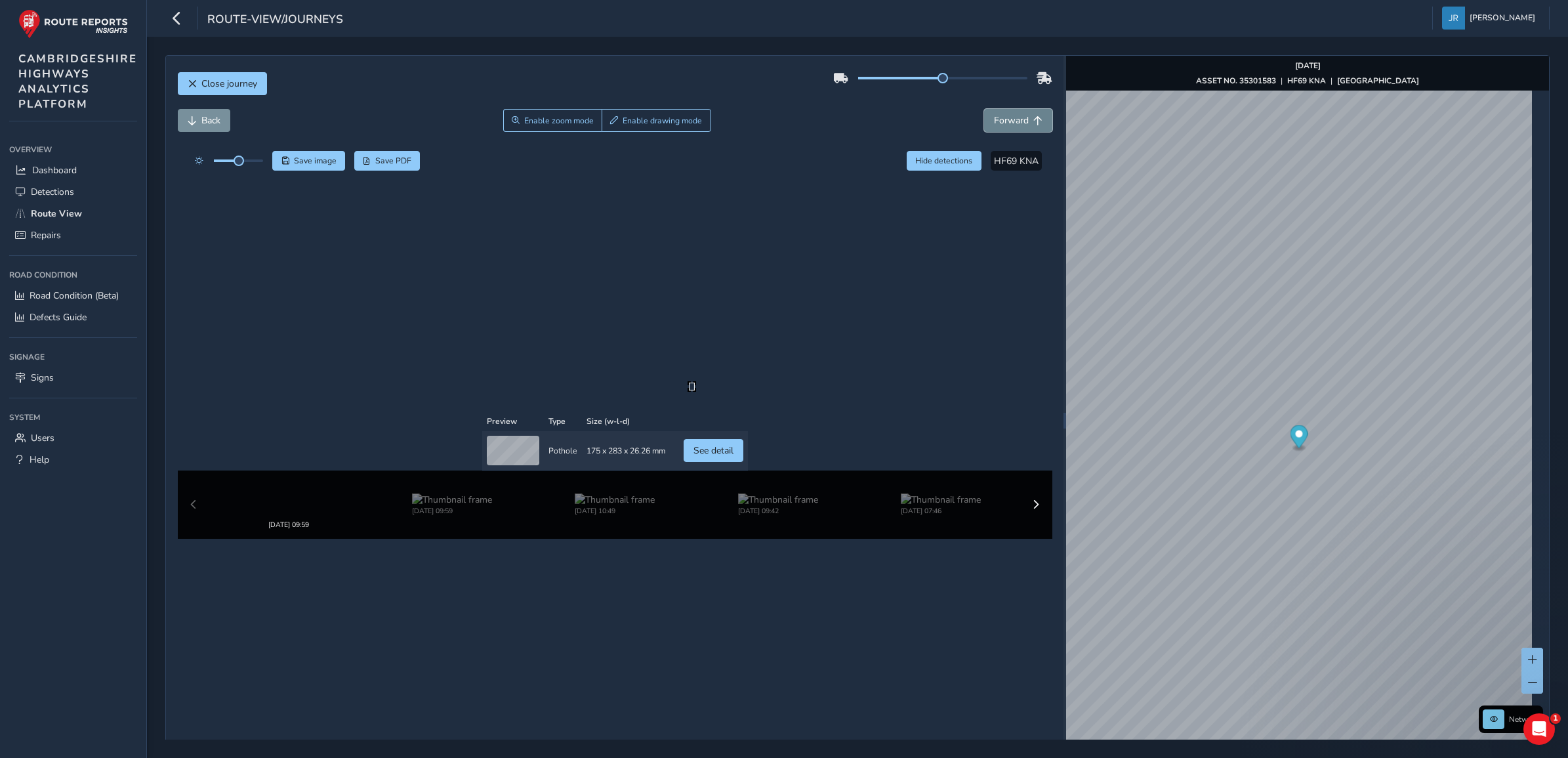
click at [1001, 126] on span "Forward" at bounding box center [1010, 121] width 34 height 13
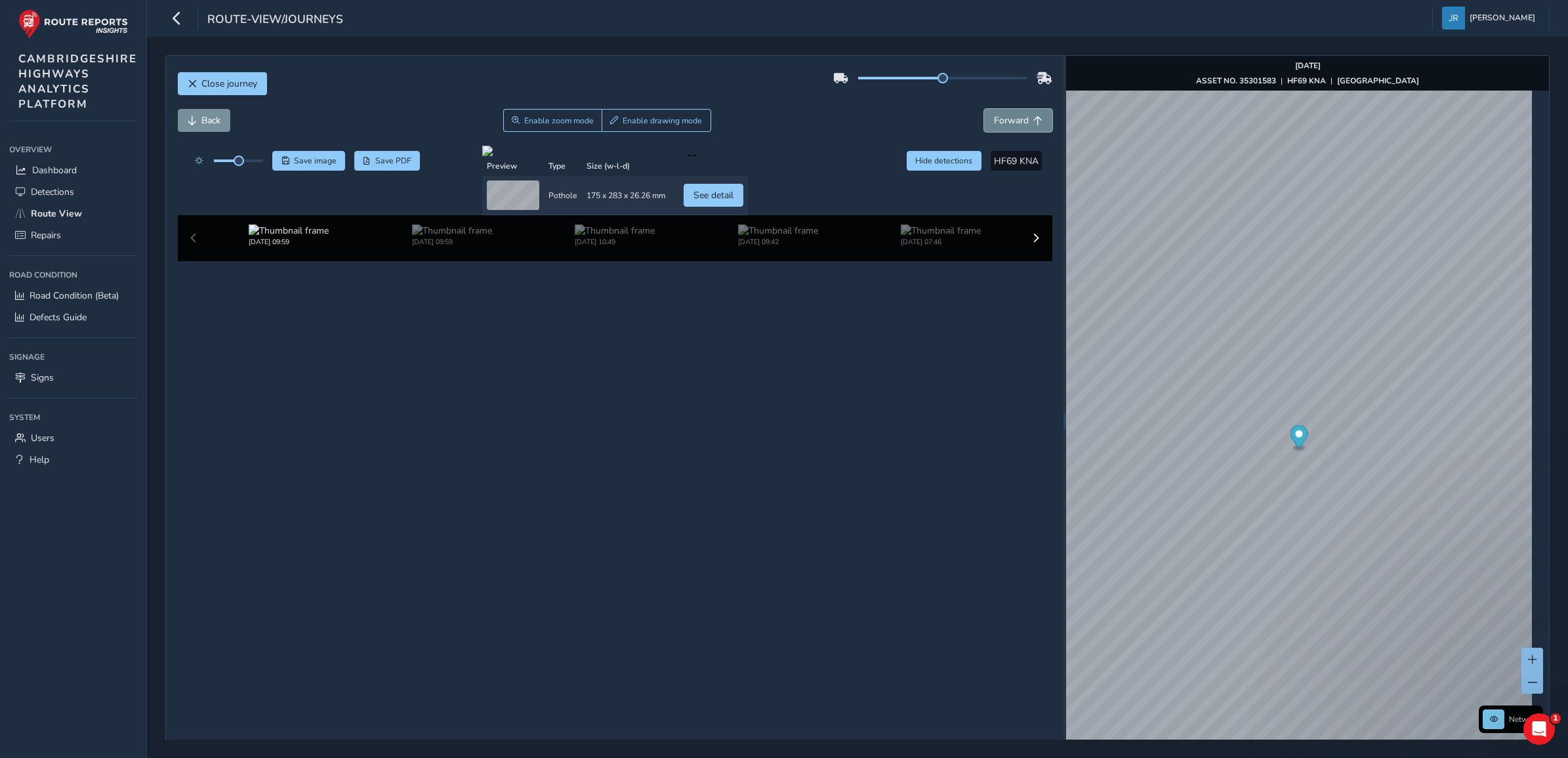
click at [1001, 126] on span "Forward" at bounding box center [1010, 121] width 34 height 13
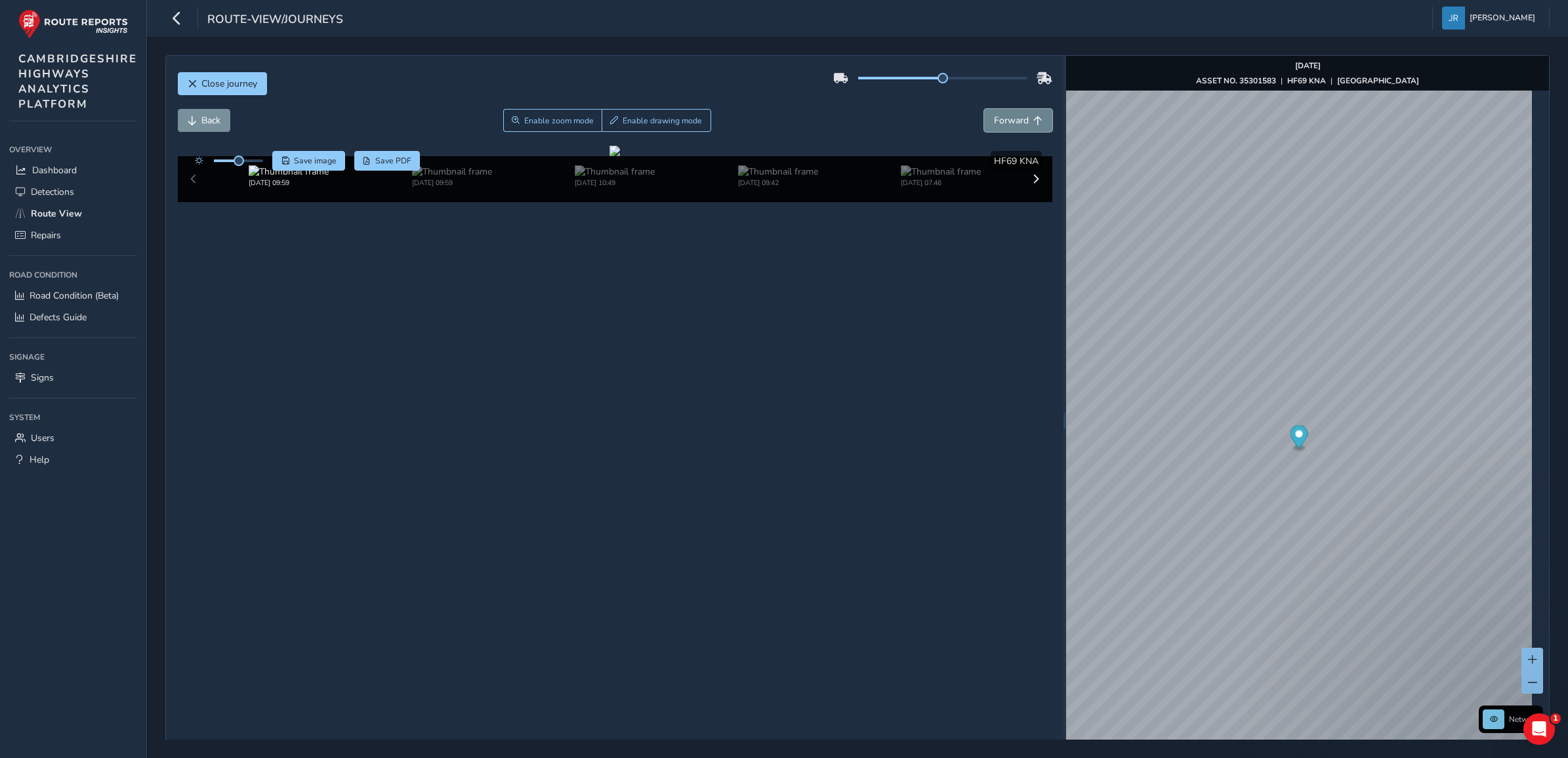
click at [1001, 126] on span "Forward" at bounding box center [1010, 121] width 34 height 13
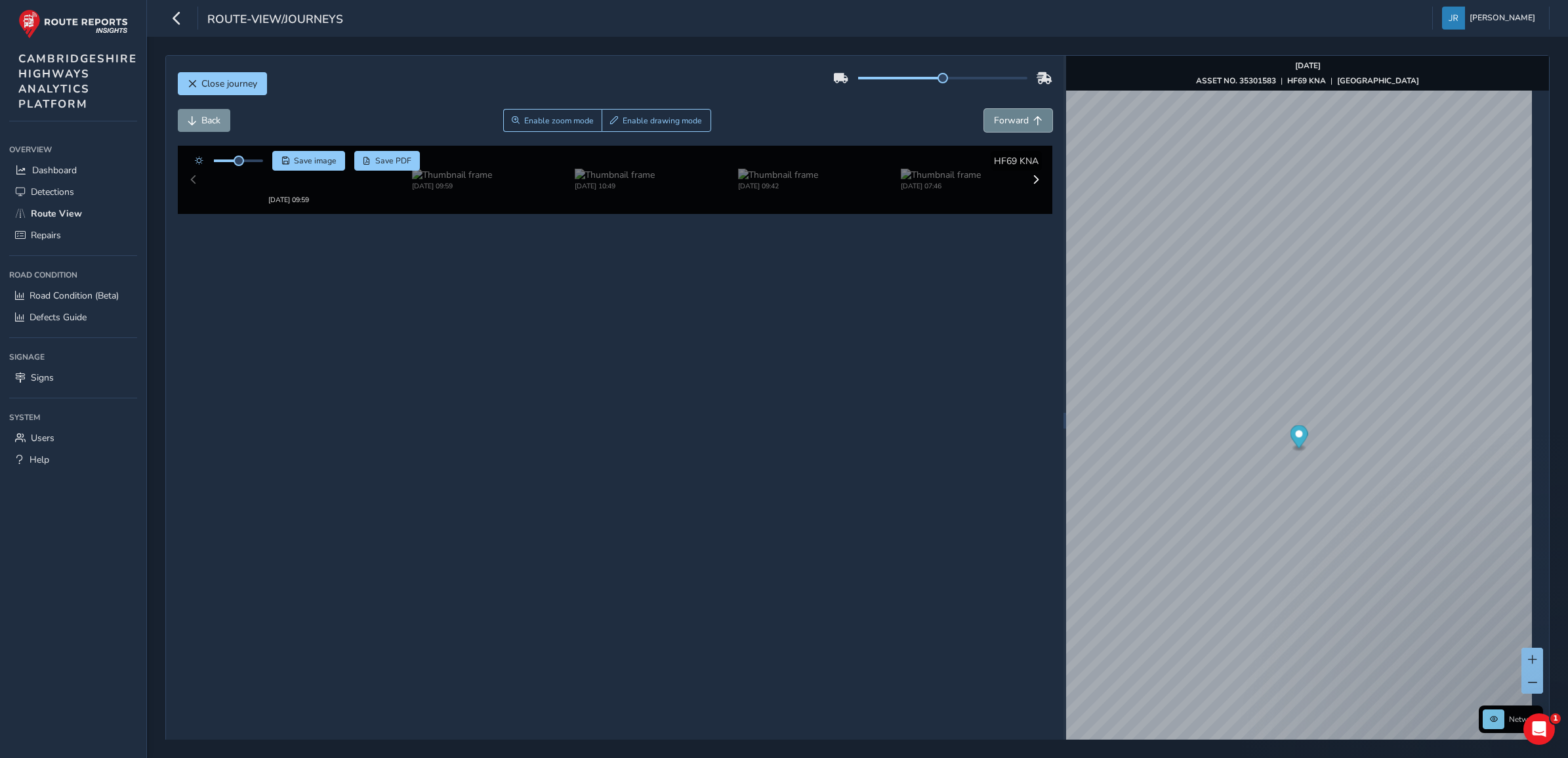
click at [1001, 126] on span "Forward" at bounding box center [1010, 121] width 34 height 13
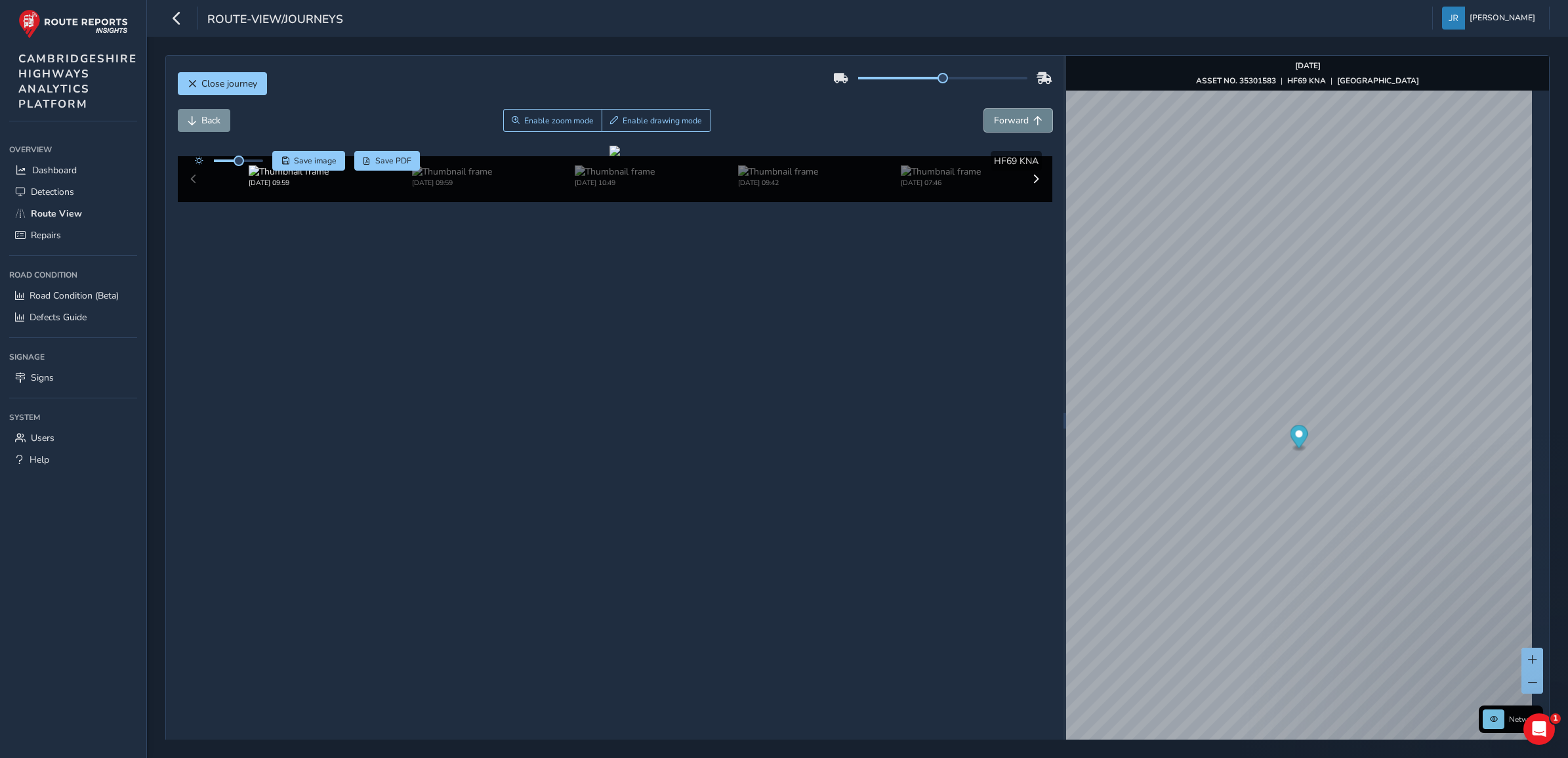
click at [1001, 126] on span "Forward" at bounding box center [1010, 121] width 34 height 13
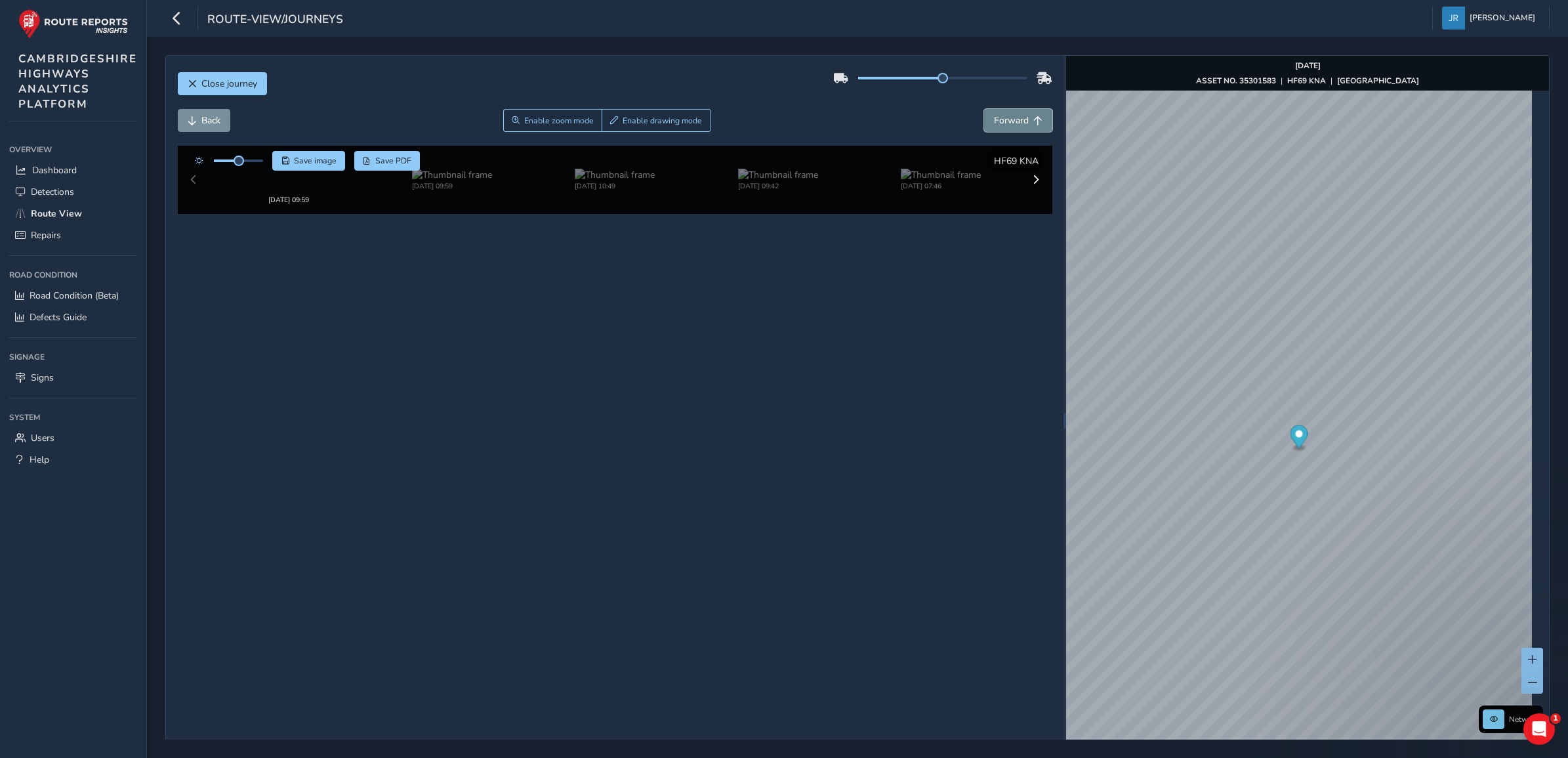
click at [1001, 126] on span "Forward" at bounding box center [1010, 121] width 34 height 13
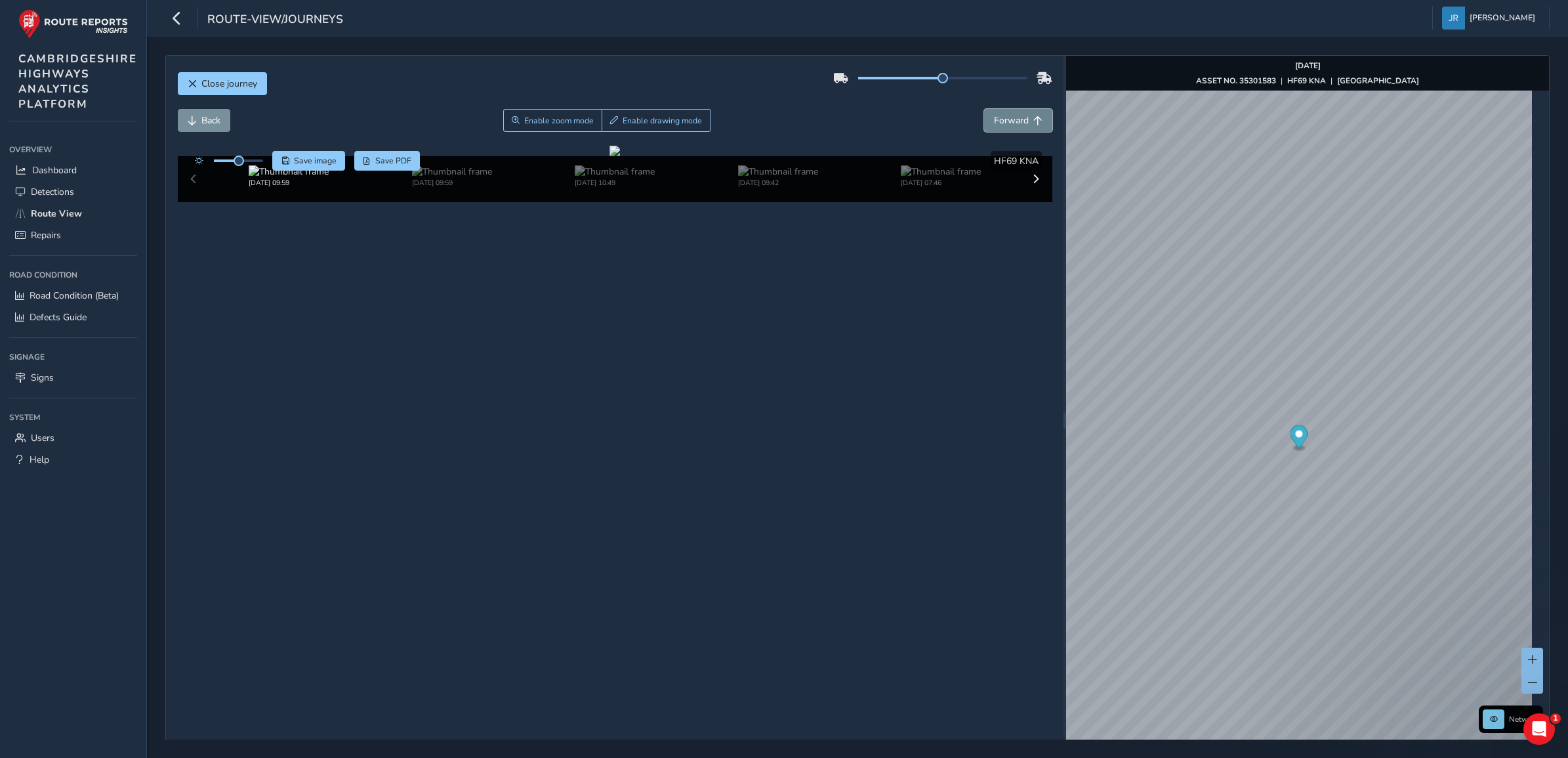
click at [1001, 126] on span "Forward" at bounding box center [1010, 121] width 34 height 13
click at [66, 294] on span "Road Condition (Beta)" at bounding box center [74, 296] width 90 height 13
